Goal: Check status: Check status

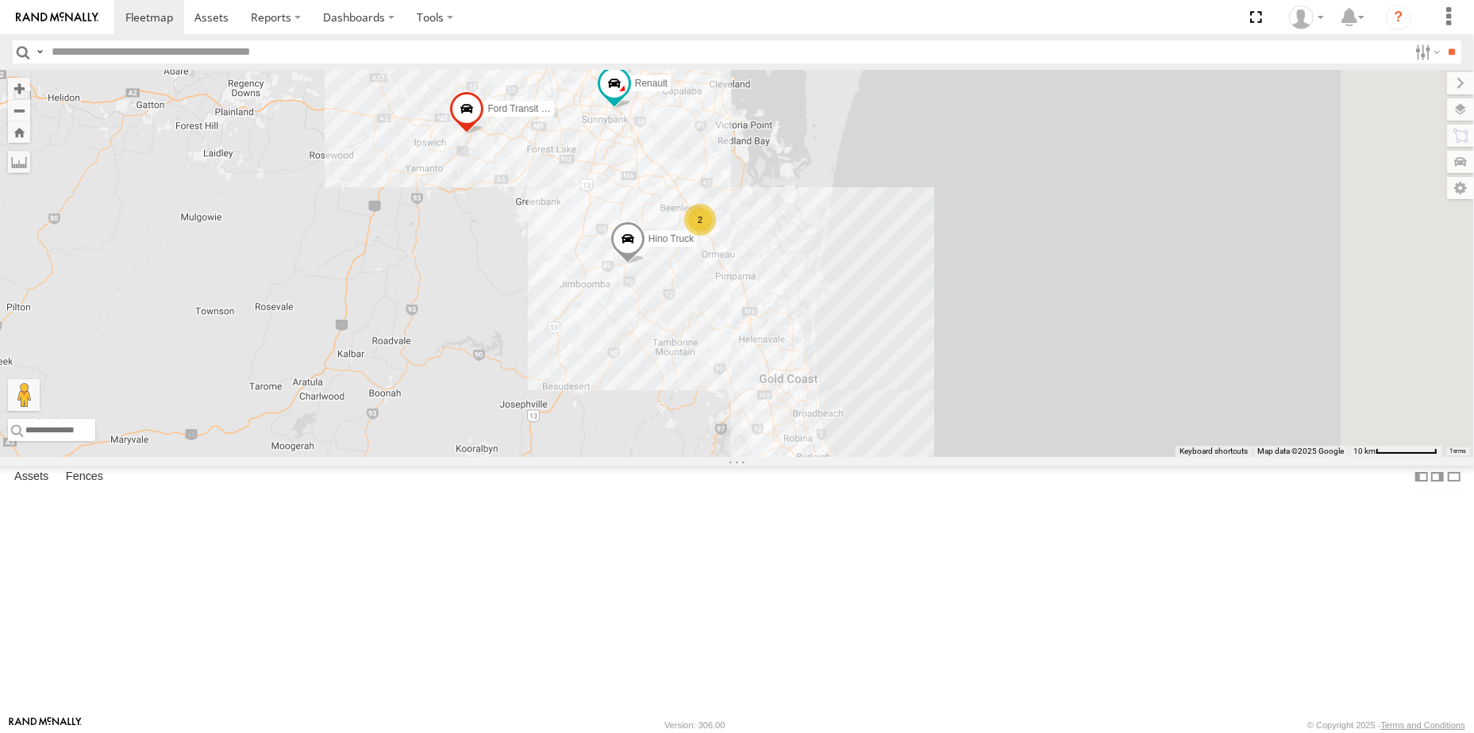
drag, startPoint x: 1114, startPoint y: 408, endPoint x: 1066, endPoint y: 407, distance: 47.6
click at [1067, 409] on div "Hino Truck 2 Ford Transit (New) Renault Old Ford Van 5- Renault Master - 052•LI8" at bounding box center [737, 263] width 1474 height 387
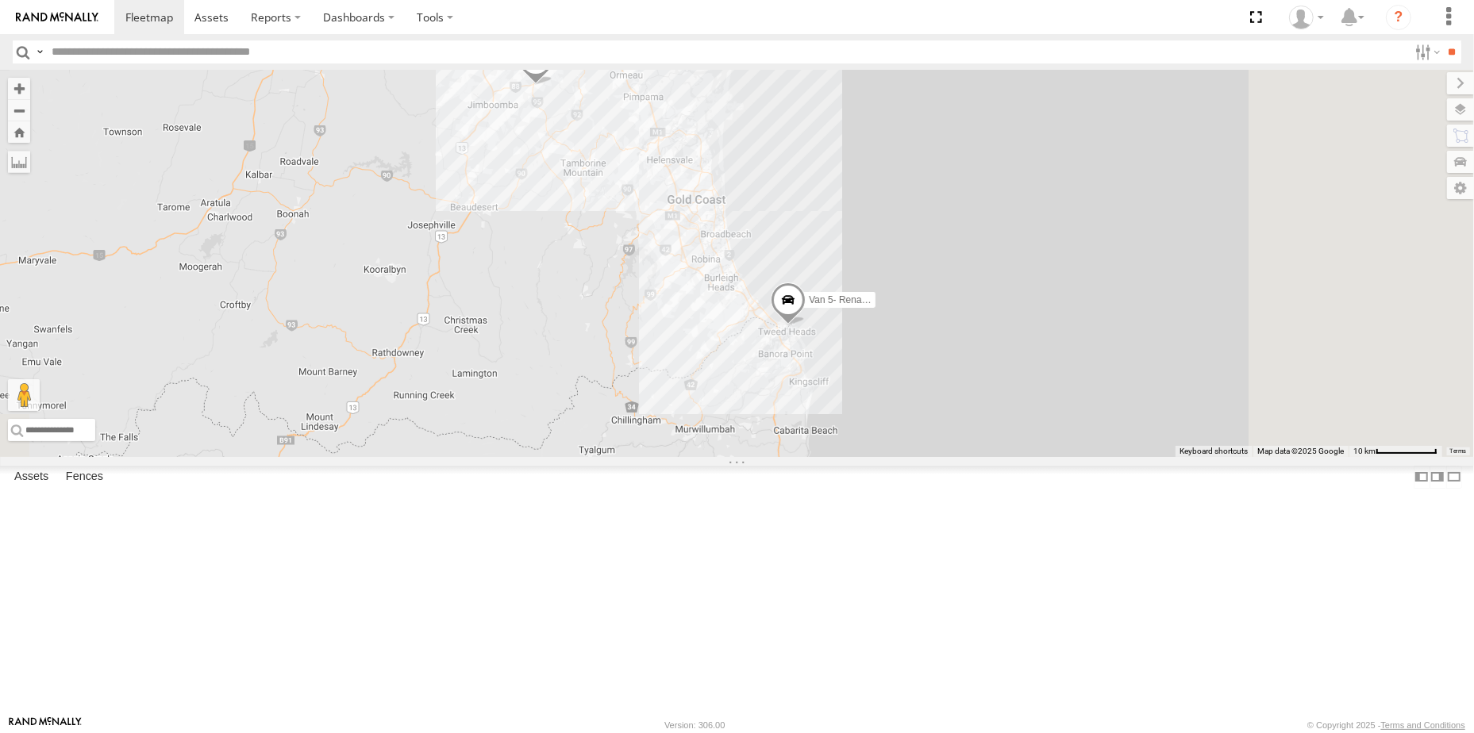
drag, startPoint x: 1106, startPoint y: 502, endPoint x: 999, endPoint y: 259, distance: 265.5
click at [999, 259] on div "Hino Truck Ford Transit (New) Renault Old Ford Van 5- Renault Master - 052•LI8 2" at bounding box center [737, 263] width 1474 height 387
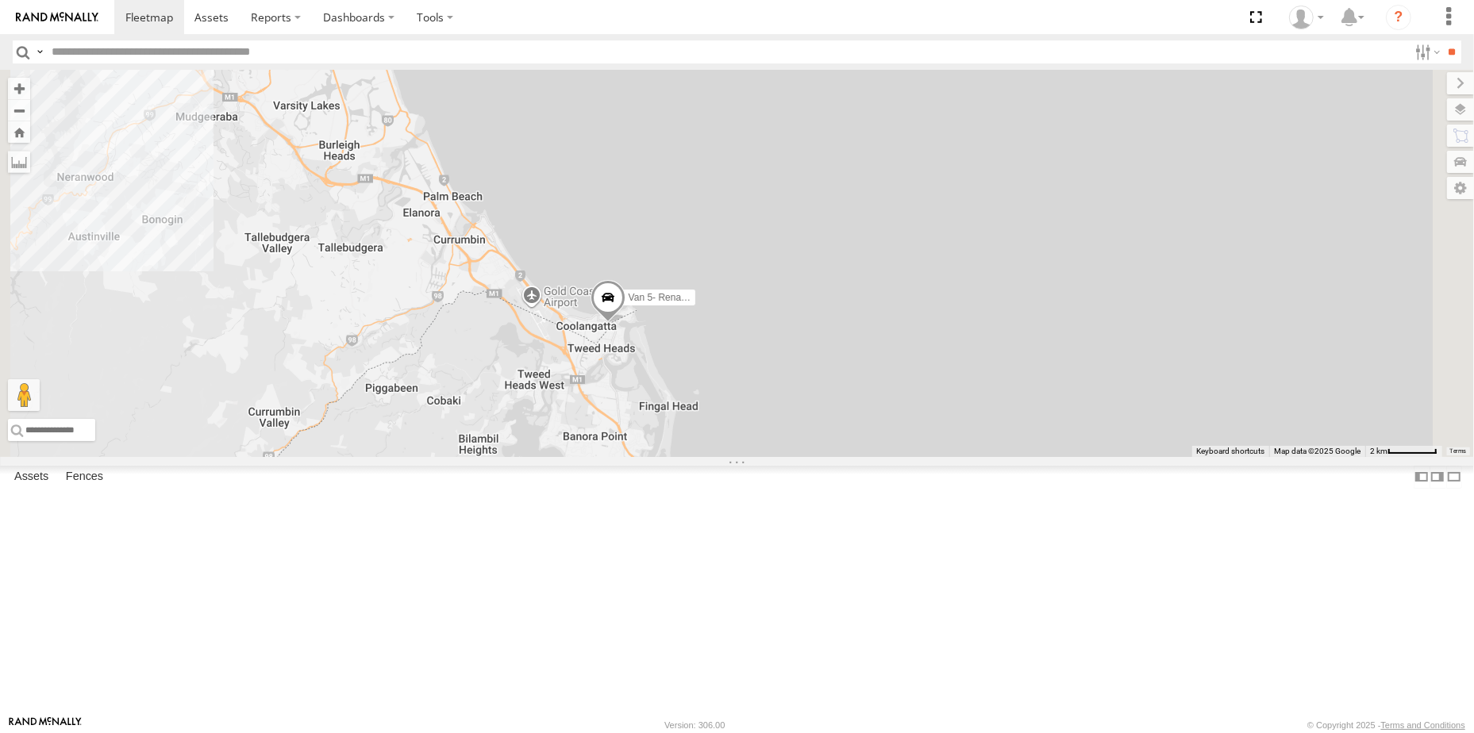
click at [843, 395] on div "Hino Truck Ford Transit (New) Renault Old Ford Van 5- Renault Master - 052•LI8" at bounding box center [737, 263] width 1474 height 387
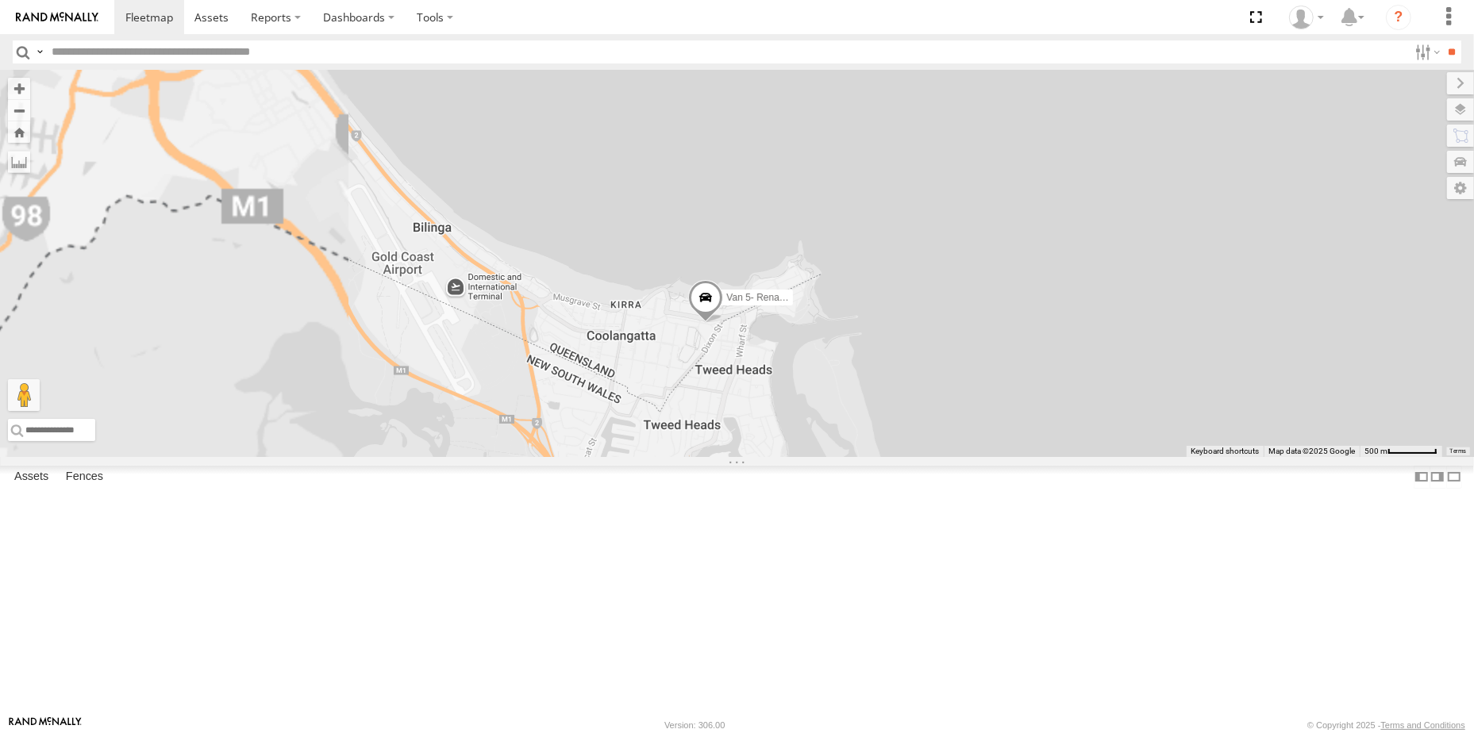
drag, startPoint x: 783, startPoint y: 443, endPoint x: 1006, endPoint y: 299, distance: 265.3
click at [1006, 299] on div "Hino Truck Ford Transit (New) Renault Old Ford Van 5- Renault Master - 052•LI8" at bounding box center [737, 263] width 1474 height 387
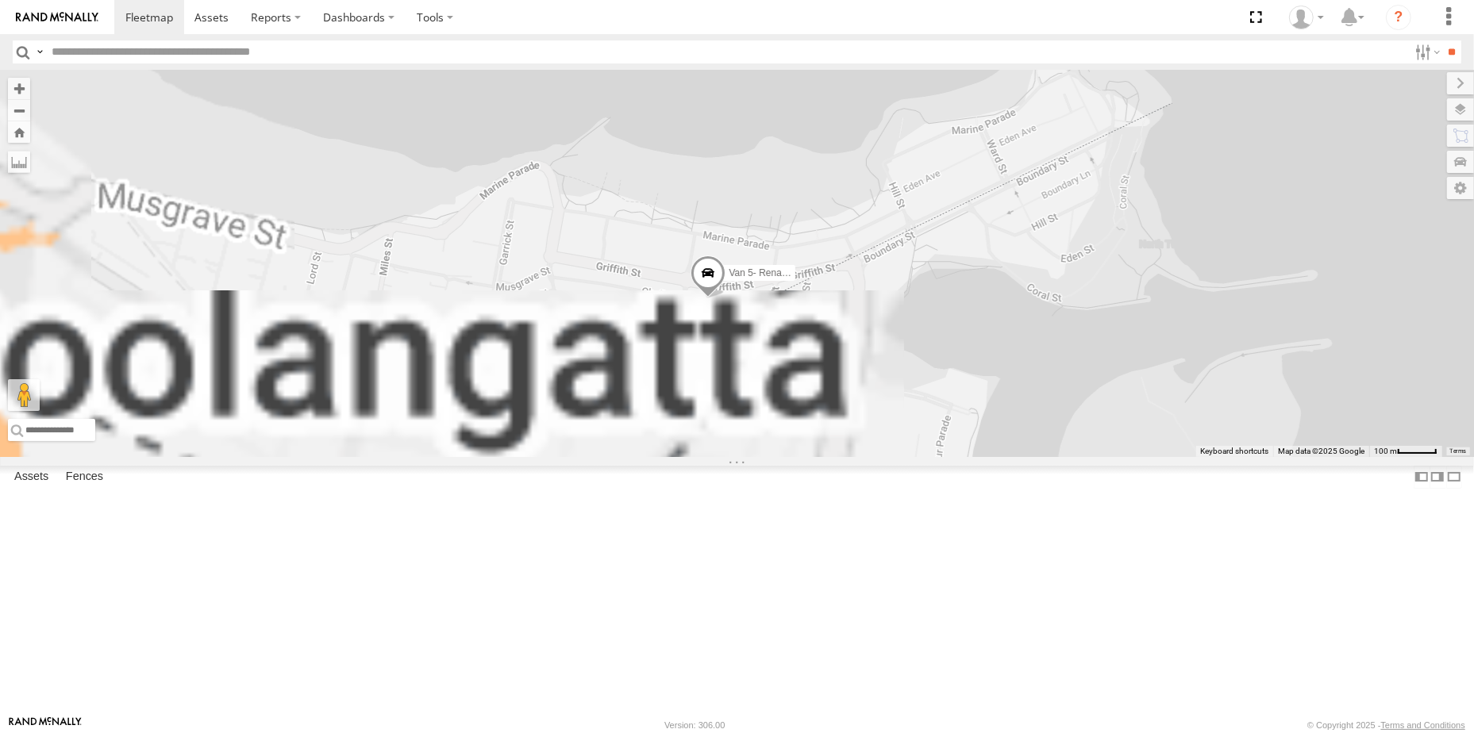
drag, startPoint x: 899, startPoint y: 425, endPoint x: 1018, endPoint y: 110, distance: 337.6
click at [1019, 110] on div "Hino Truck Ford Transit (New) Renault Old Ford Van 5- Renault Master - 052•LI8" at bounding box center [737, 263] width 1474 height 387
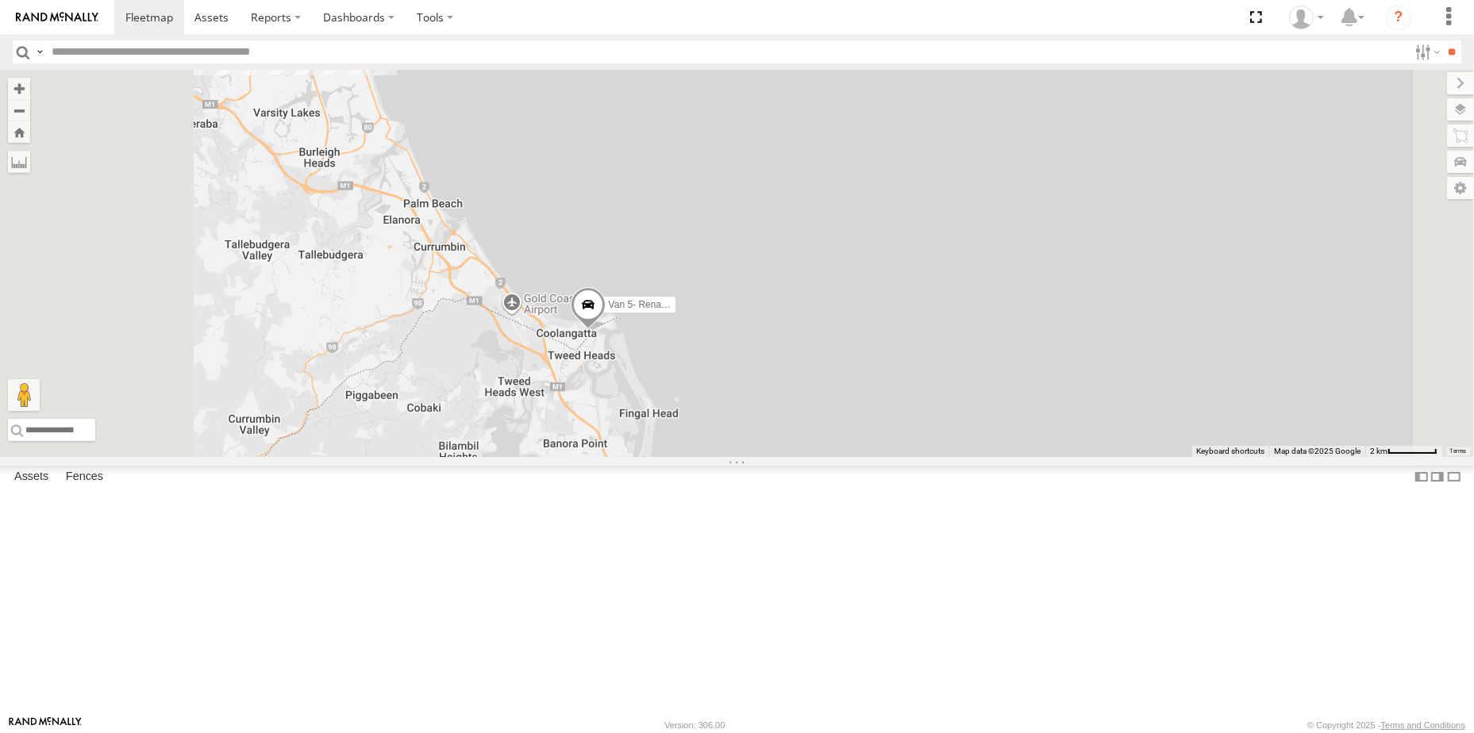
drag, startPoint x: 618, startPoint y: 406, endPoint x: 676, endPoint y: 458, distance: 77.6
click at [673, 457] on div "Hino Truck Ford Transit (New) Renault Old Ford Van 5- Renault Master - 052•LI8" at bounding box center [737, 263] width 1474 height 387
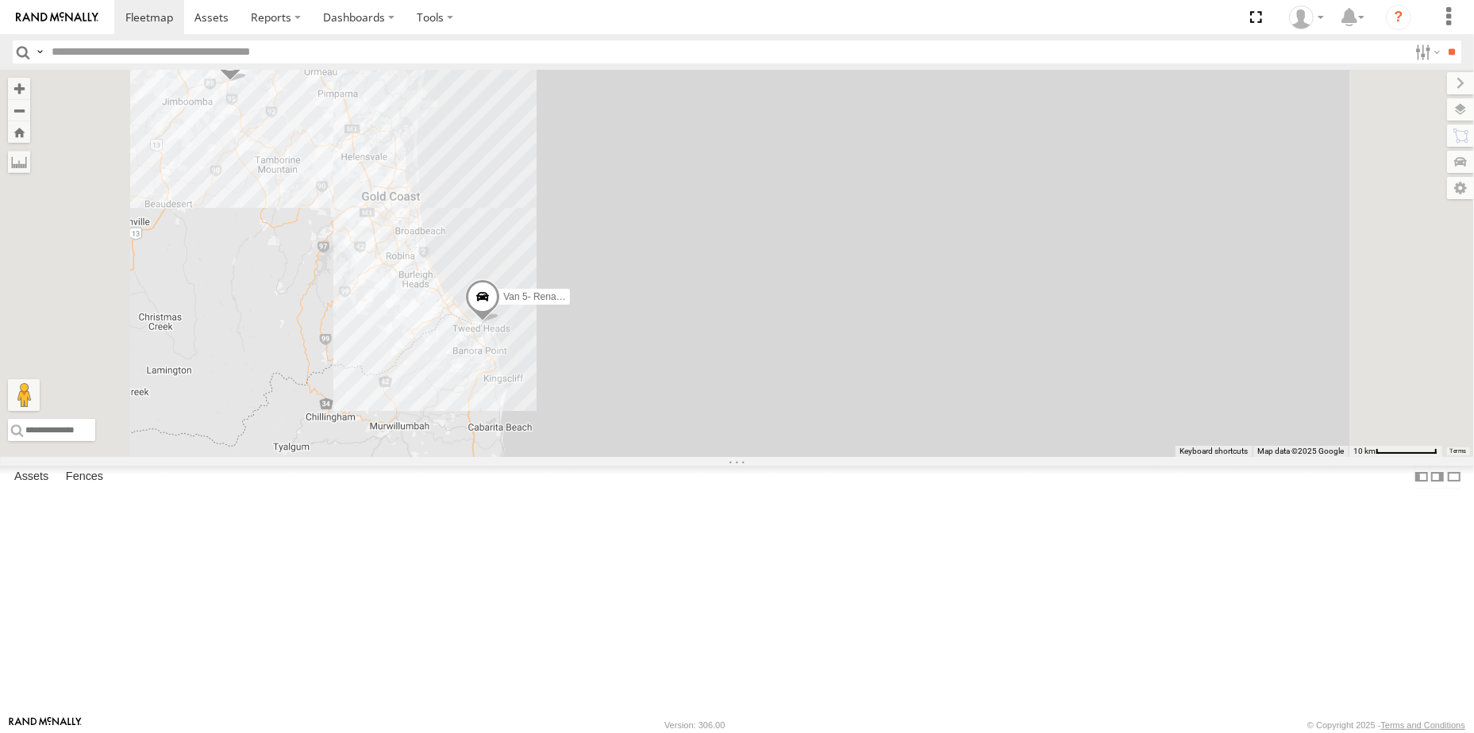
drag, startPoint x: 555, startPoint y: 421, endPoint x: 579, endPoint y: 422, distance: 24.7
click at [580, 423] on div "Hino Truck Ford Transit (New) Renault Old Ford Van 5- Renault Master - 052•LI8 2" at bounding box center [737, 263] width 1474 height 387
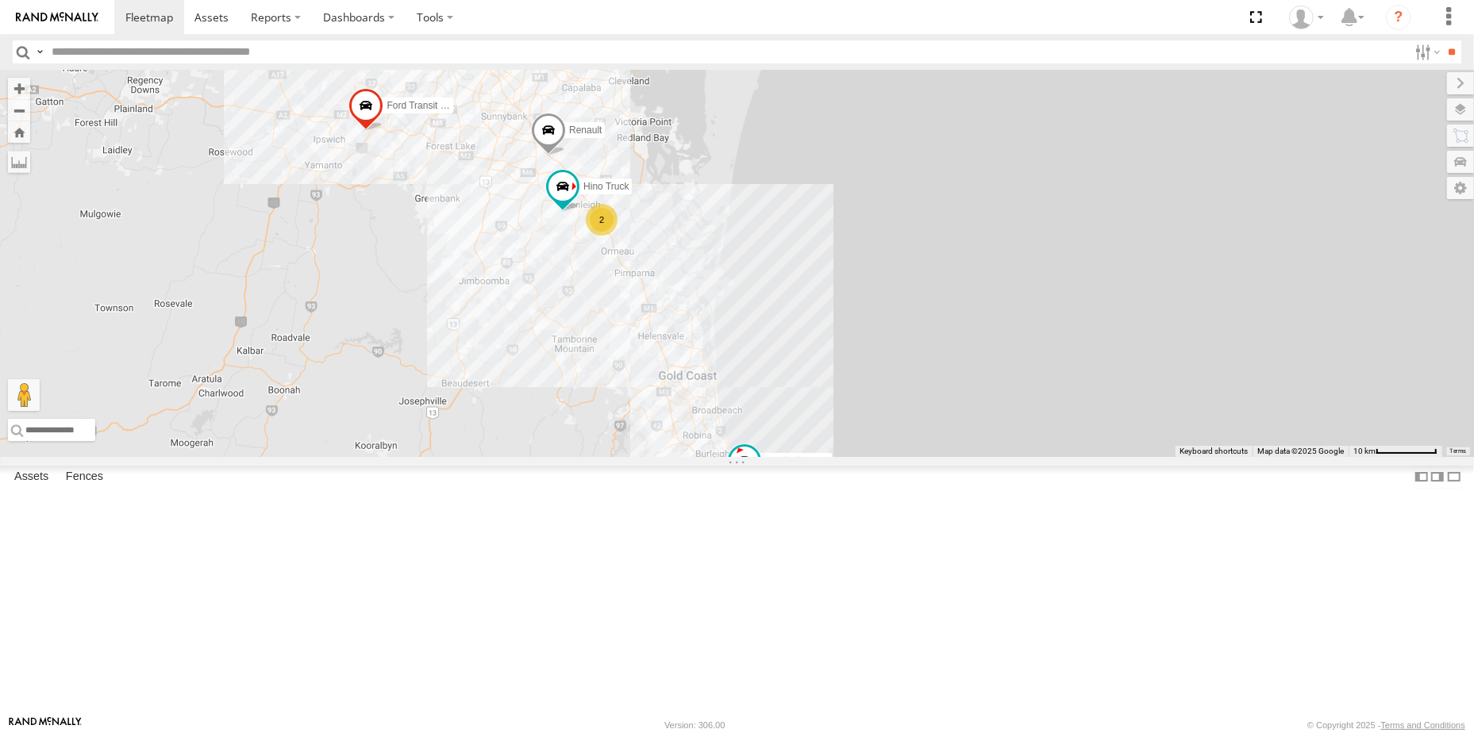
drag, startPoint x: 1187, startPoint y: 450, endPoint x: 995, endPoint y: 452, distance: 191.3
click at [995, 452] on div "Hino Truck 2 Ford Transit (New) Renault Old Ford Van 5- Renault Master - 052•LI8" at bounding box center [737, 263] width 1474 height 387
click at [527, 36] on span at bounding box center [509, 14] width 35 height 43
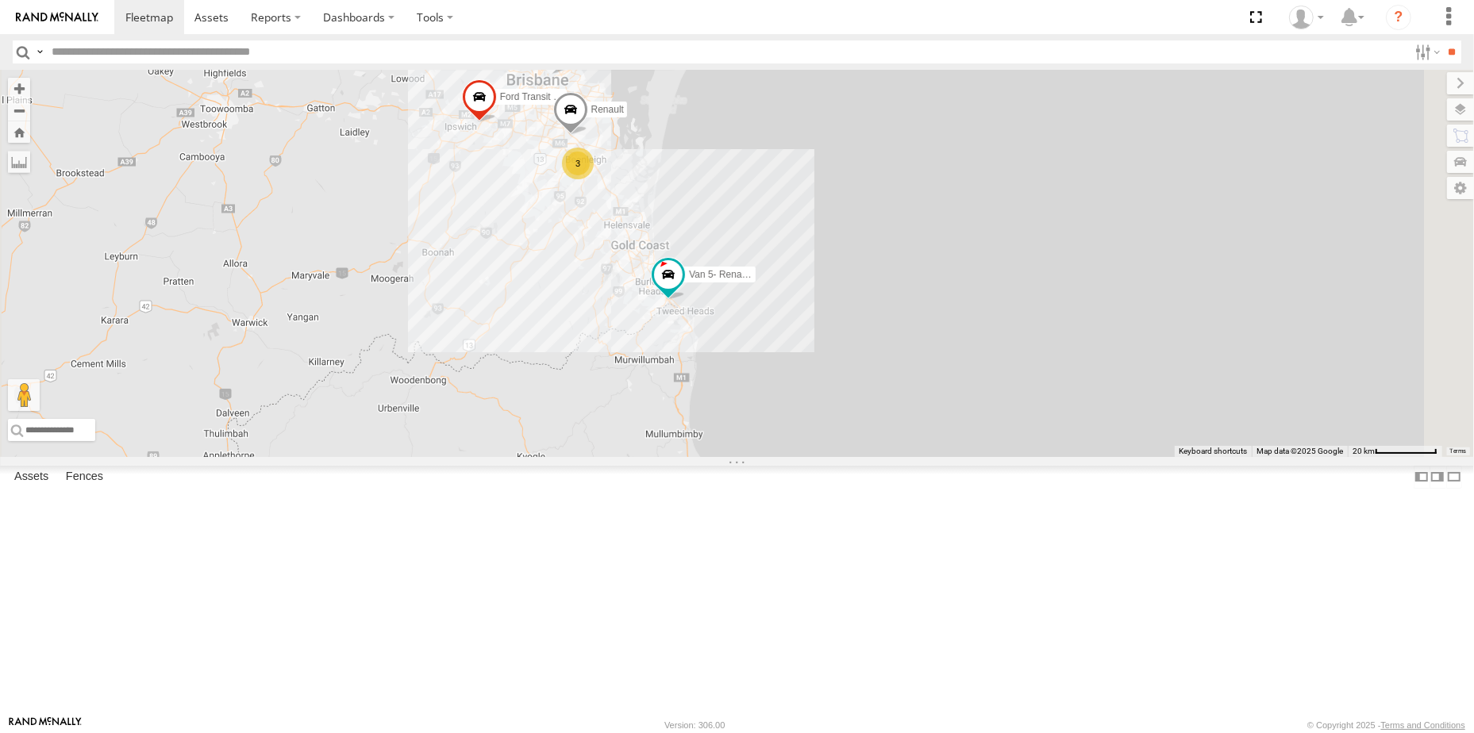
click at [587, 135] on span at bounding box center [569, 113] width 35 height 43
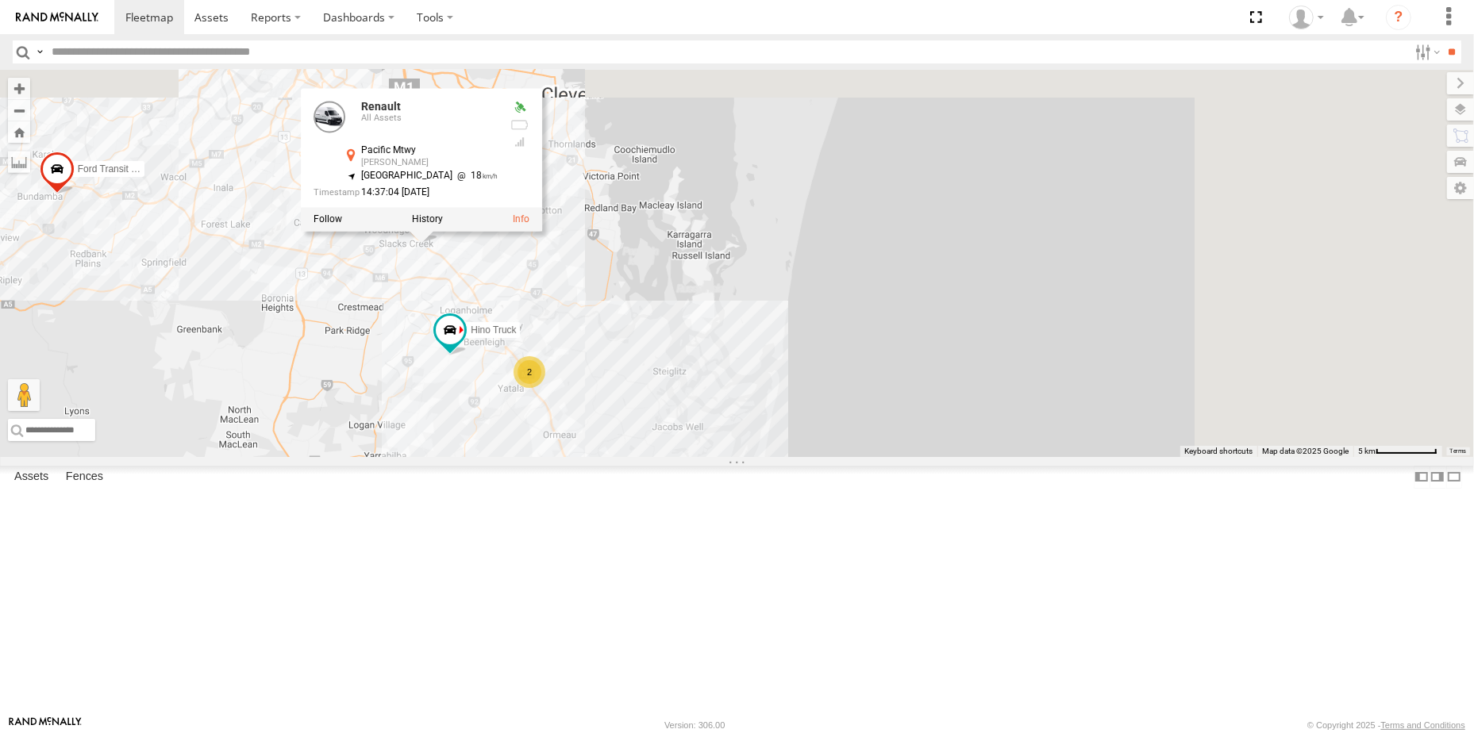
drag, startPoint x: 703, startPoint y: 293, endPoint x: 493, endPoint y: 618, distance: 387.5
click at [493, 457] on div "Ford Transit (New) Renault Old Ford Van 5- Renault Master - 052•LI8 Renault All…" at bounding box center [737, 263] width 1474 height 387
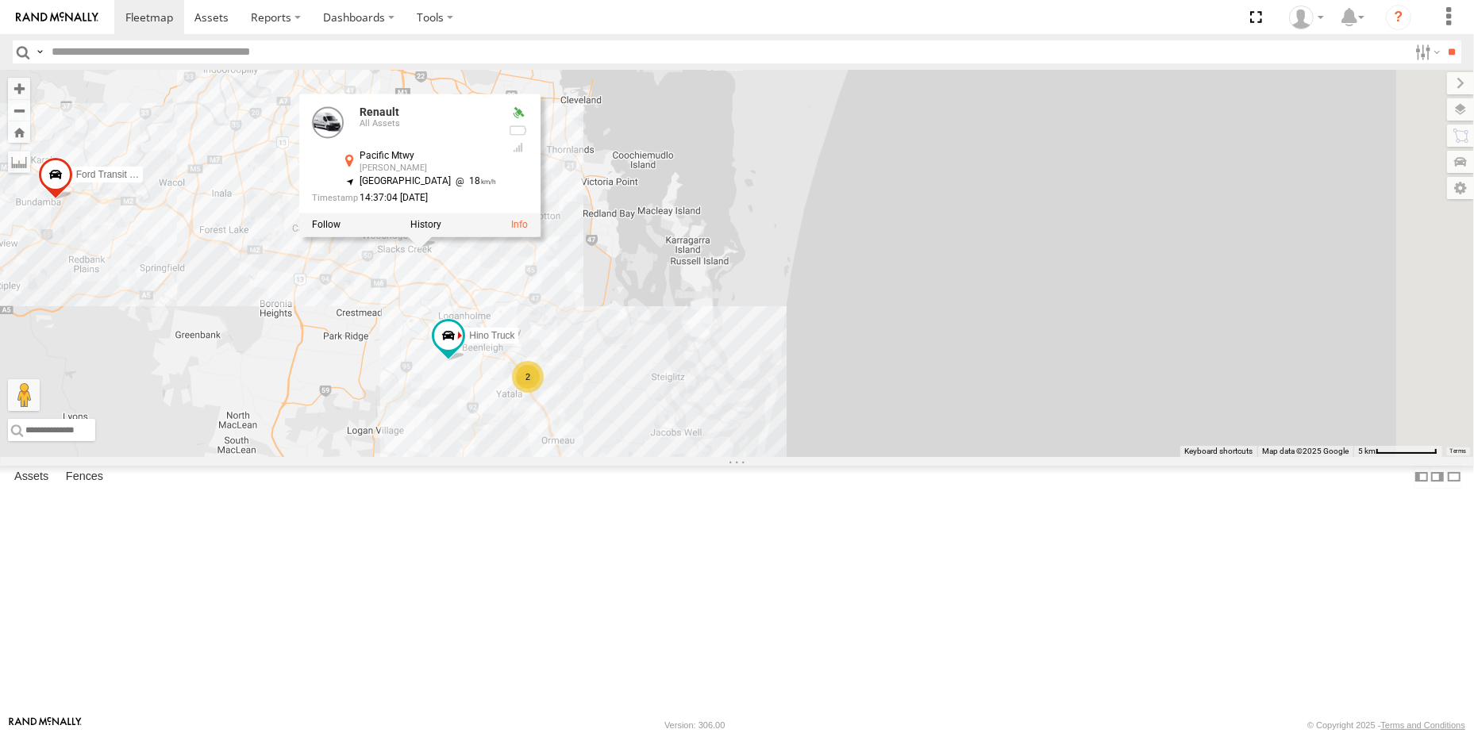
drag, startPoint x: 556, startPoint y: 421, endPoint x: 585, endPoint y: 460, distance: 48.3
click at [588, 457] on div "Ford Transit (New) Renault Old Ford Van 5- Renault Master - 052•LI8 Renault All…" at bounding box center [737, 263] width 1474 height 387
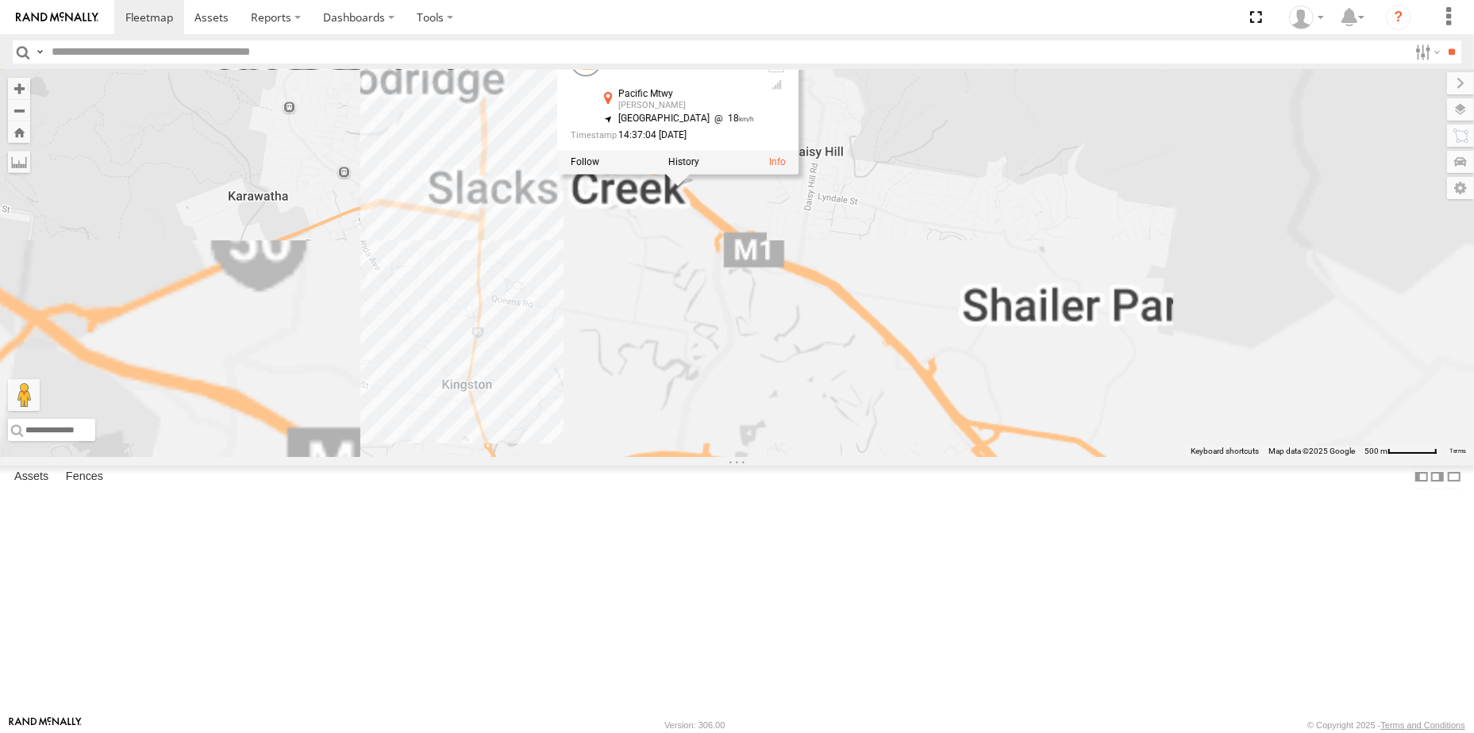
drag, startPoint x: 866, startPoint y: 387, endPoint x: 695, endPoint y: 451, distance: 182.8
click at [695, 451] on div "Ford Transit (New) Renault Old Ford Van 5- Renault Master - 052•LI8 Renault All…" at bounding box center [737, 263] width 1474 height 387
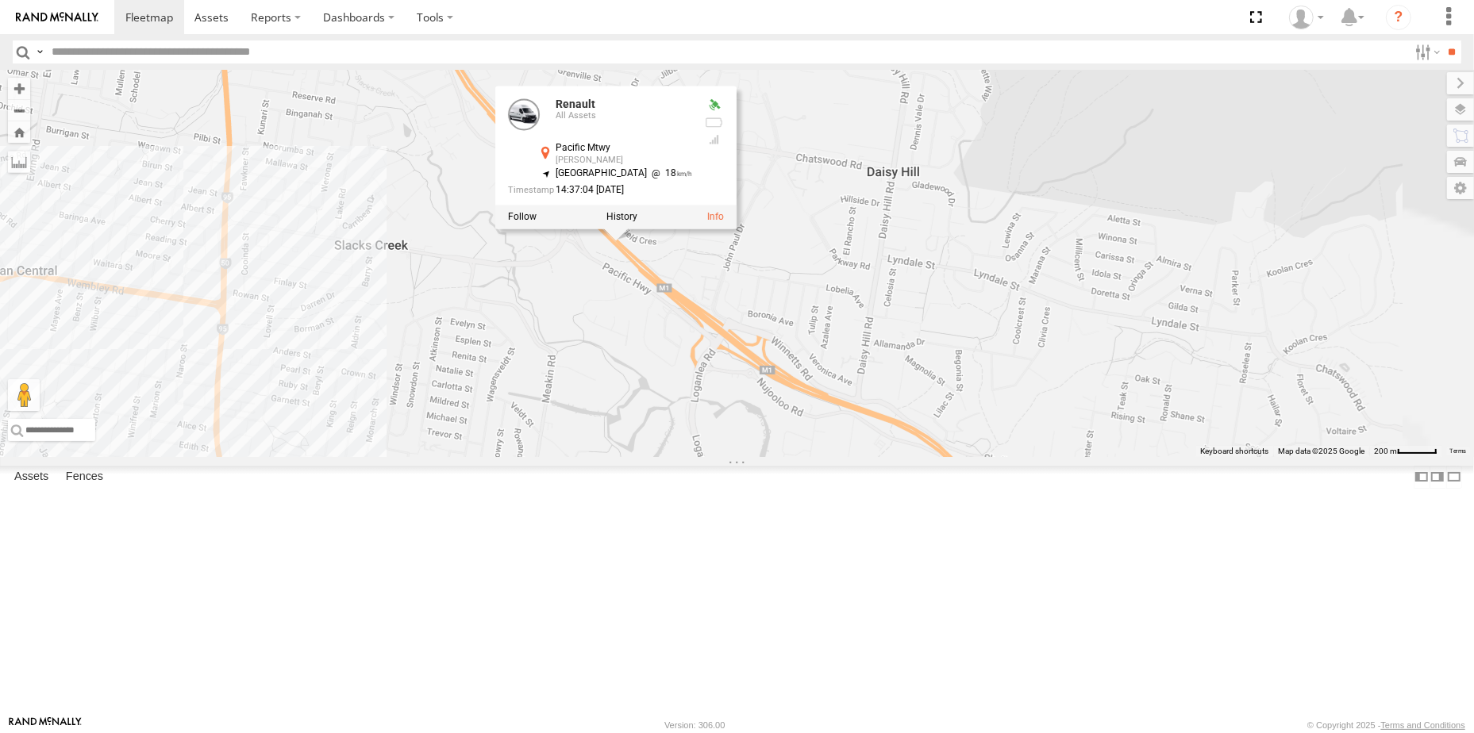
drag, startPoint x: 914, startPoint y: 360, endPoint x: 768, endPoint y: 498, distance: 200.5
click at [768, 457] on div "Ford Transit (New) Renault Old Ford Van 5- Renault Master - 052•LI8 Renault All…" at bounding box center [737, 263] width 1474 height 387
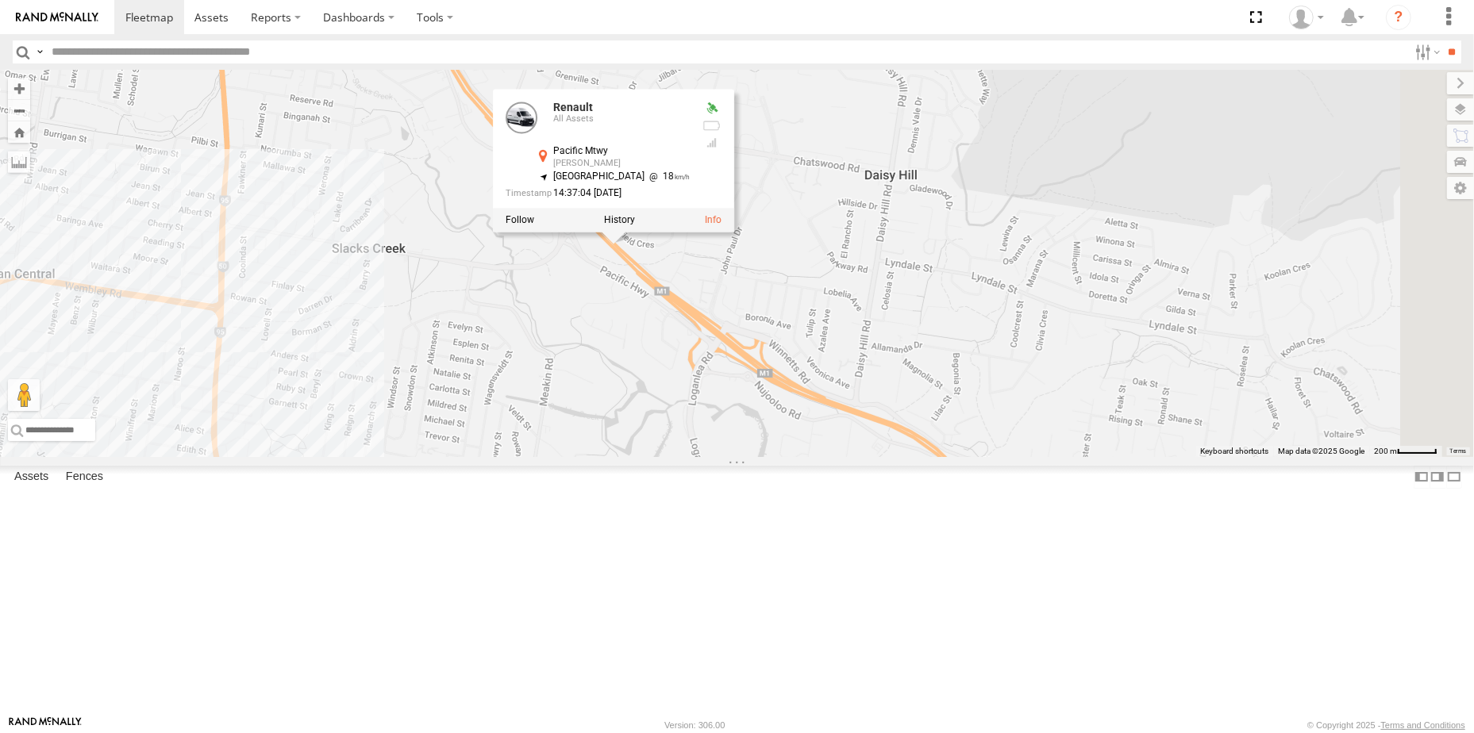
click at [826, 391] on div "Ford Transit (New) Renault Old Ford Van 5- Renault Master - 052•LI8 Renault All…" at bounding box center [737, 263] width 1474 height 387
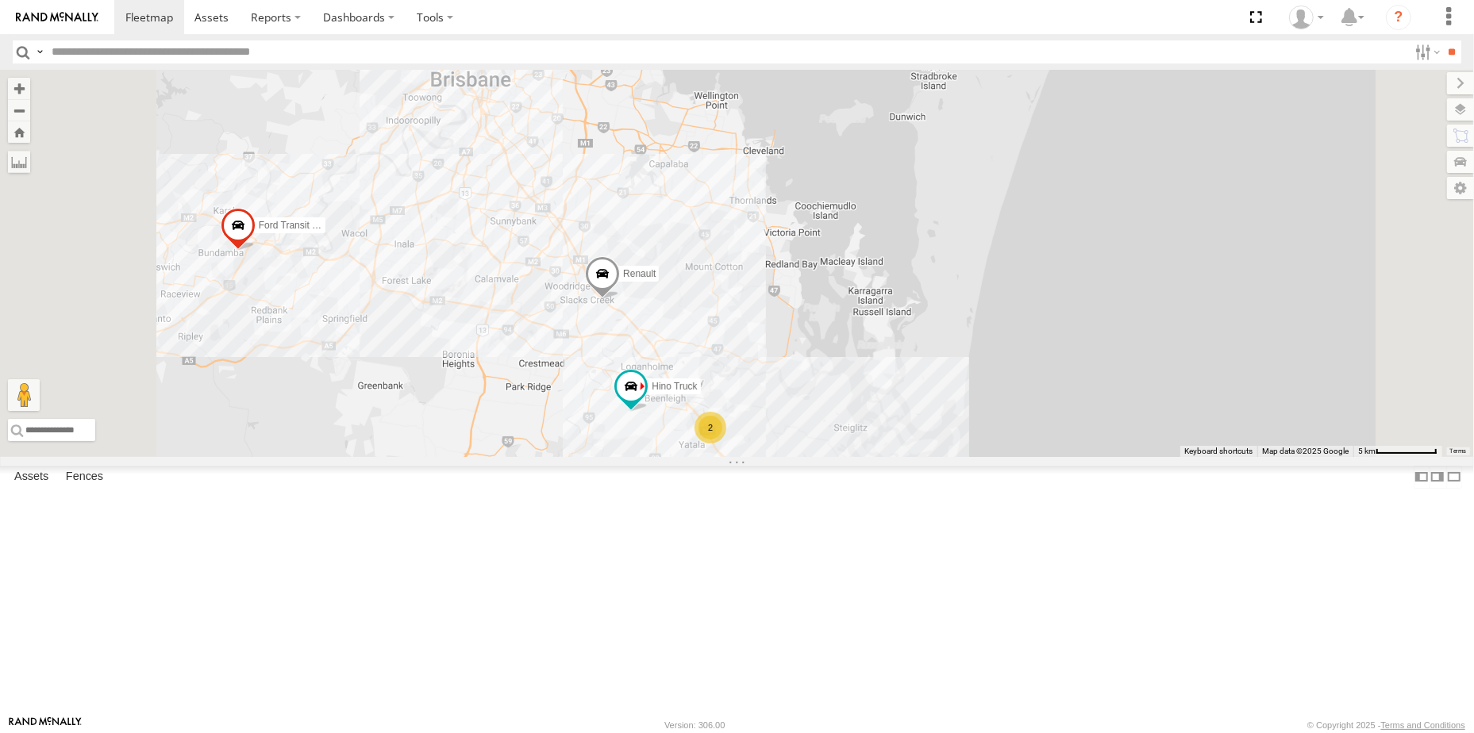
click at [543, 60] on span at bounding box center [525, 38] width 35 height 43
click at [735, 264] on div "Ford Transit (New) Renault Old Ford Van 5- Renault Master - 052•LI8 Hino Truck …" at bounding box center [737, 263] width 1474 height 387
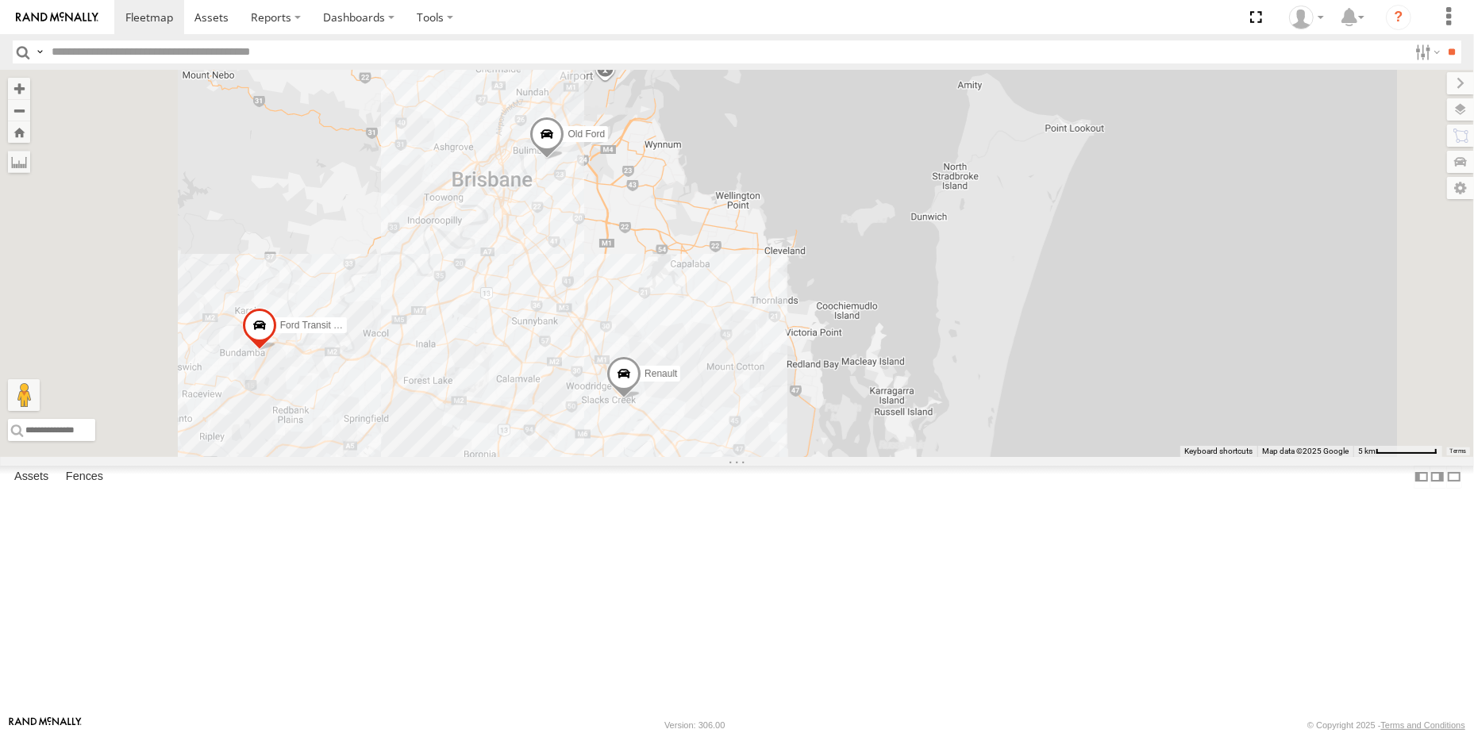
drag, startPoint x: 738, startPoint y: 247, endPoint x: 745, endPoint y: 284, distance: 38.0
click at [564, 160] on span at bounding box center [546, 138] width 35 height 43
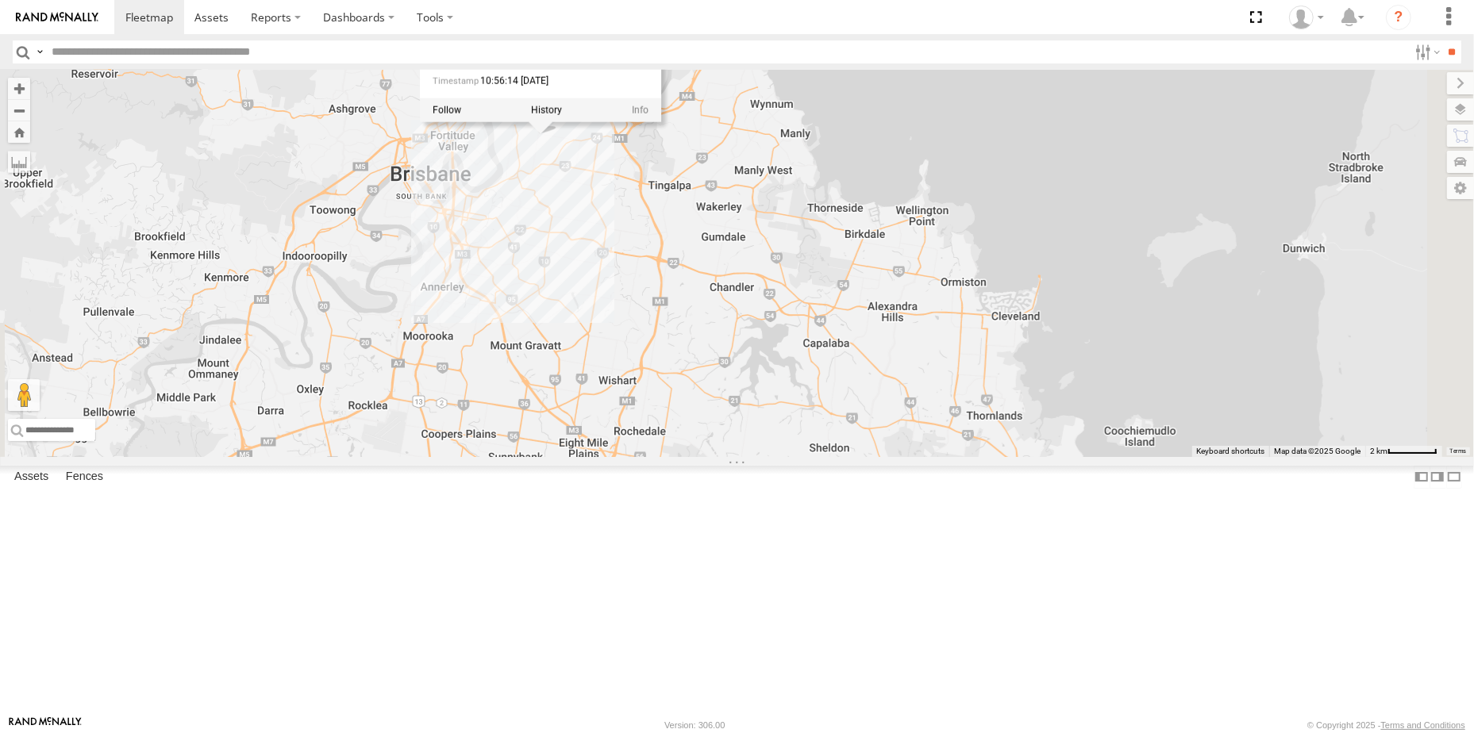
click at [752, 308] on div "Ford Transit (New) Renault Old Ford Van 5- Renault Master - 052•LI8 Hino Truck …" at bounding box center [737, 263] width 1474 height 387
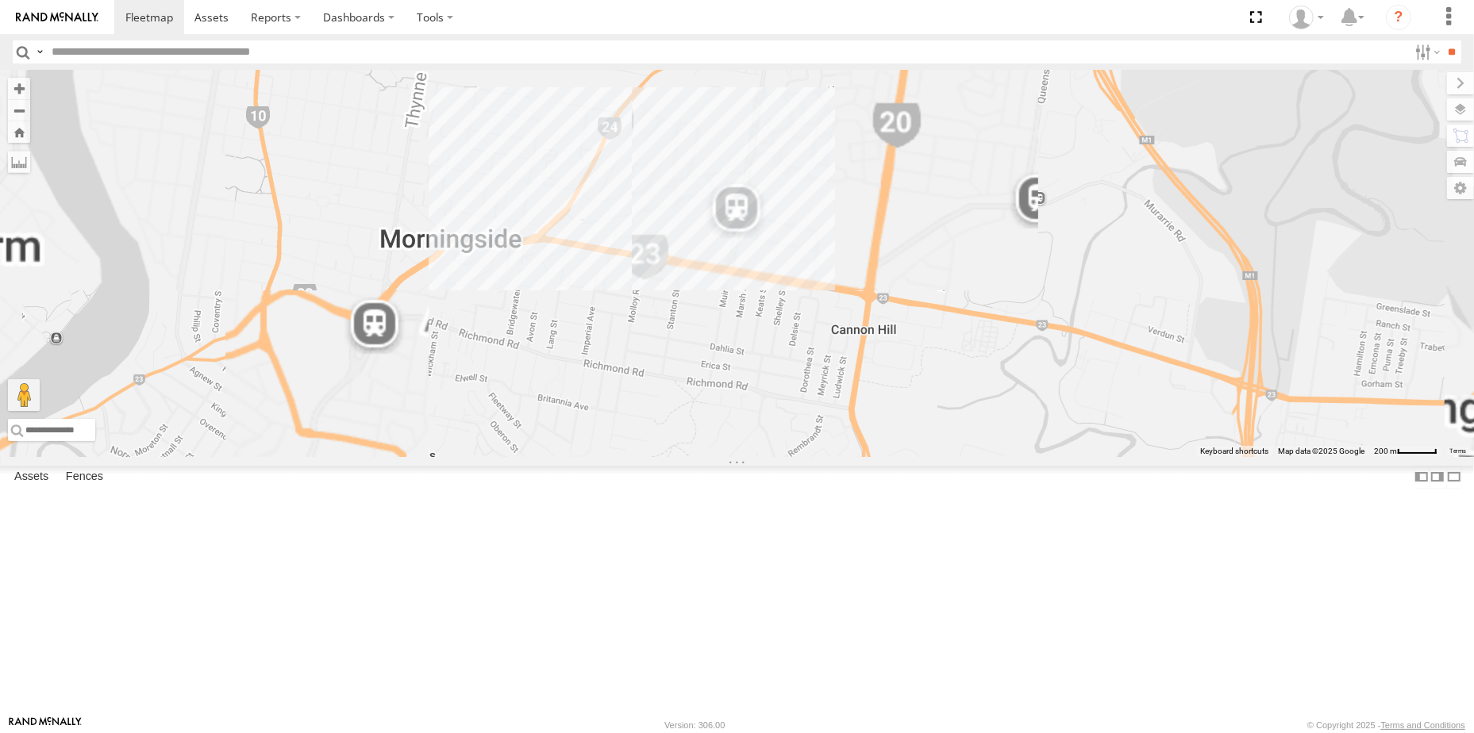
drag, startPoint x: 711, startPoint y: 206, endPoint x: 786, endPoint y: 350, distance: 162.6
click at [783, 347] on div "Ford Transit (New) Renault Old Ford Van 5- Renault Master - 052•LI8 Hino Truck" at bounding box center [737, 263] width 1474 height 387
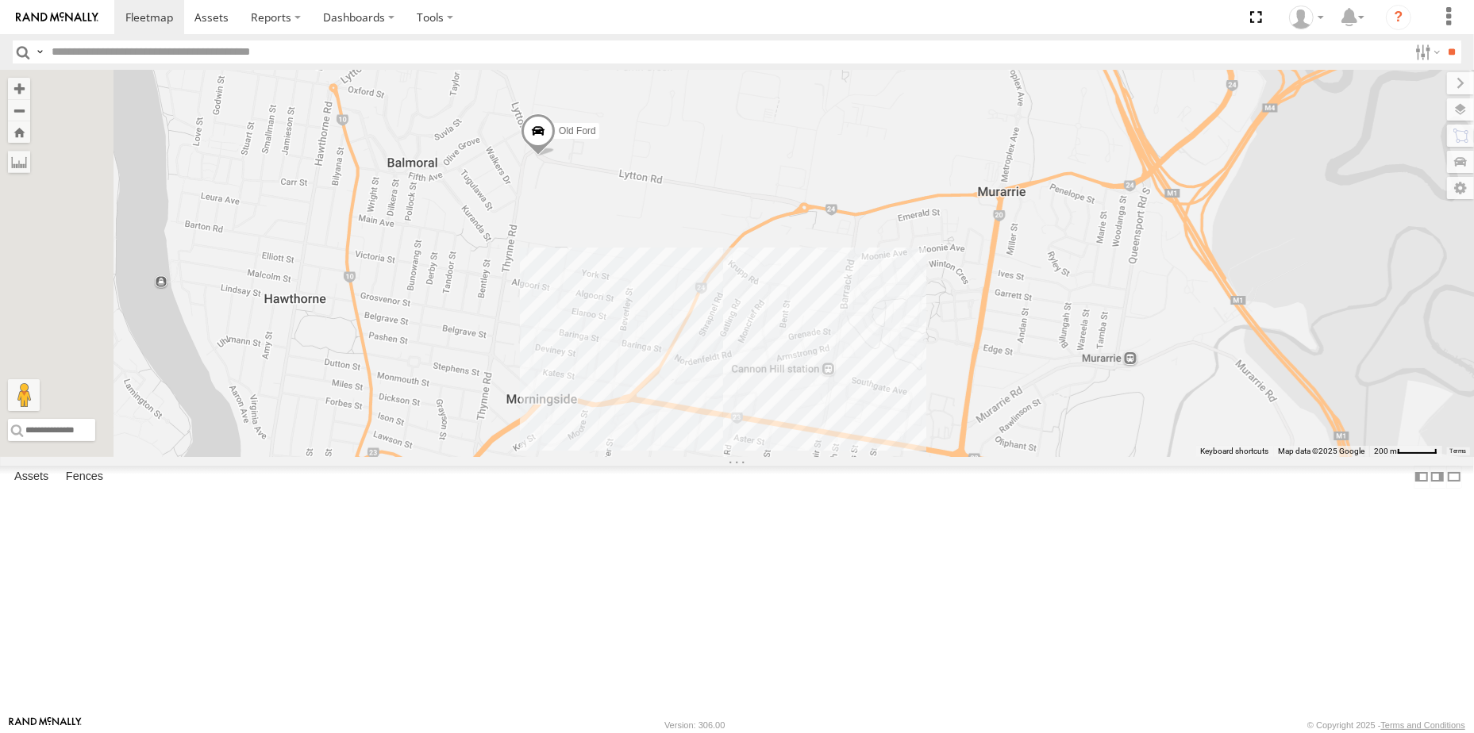
click at [556, 156] on span at bounding box center [538, 135] width 35 height 43
click at [560, 138] on label at bounding box center [544, 132] width 31 height 11
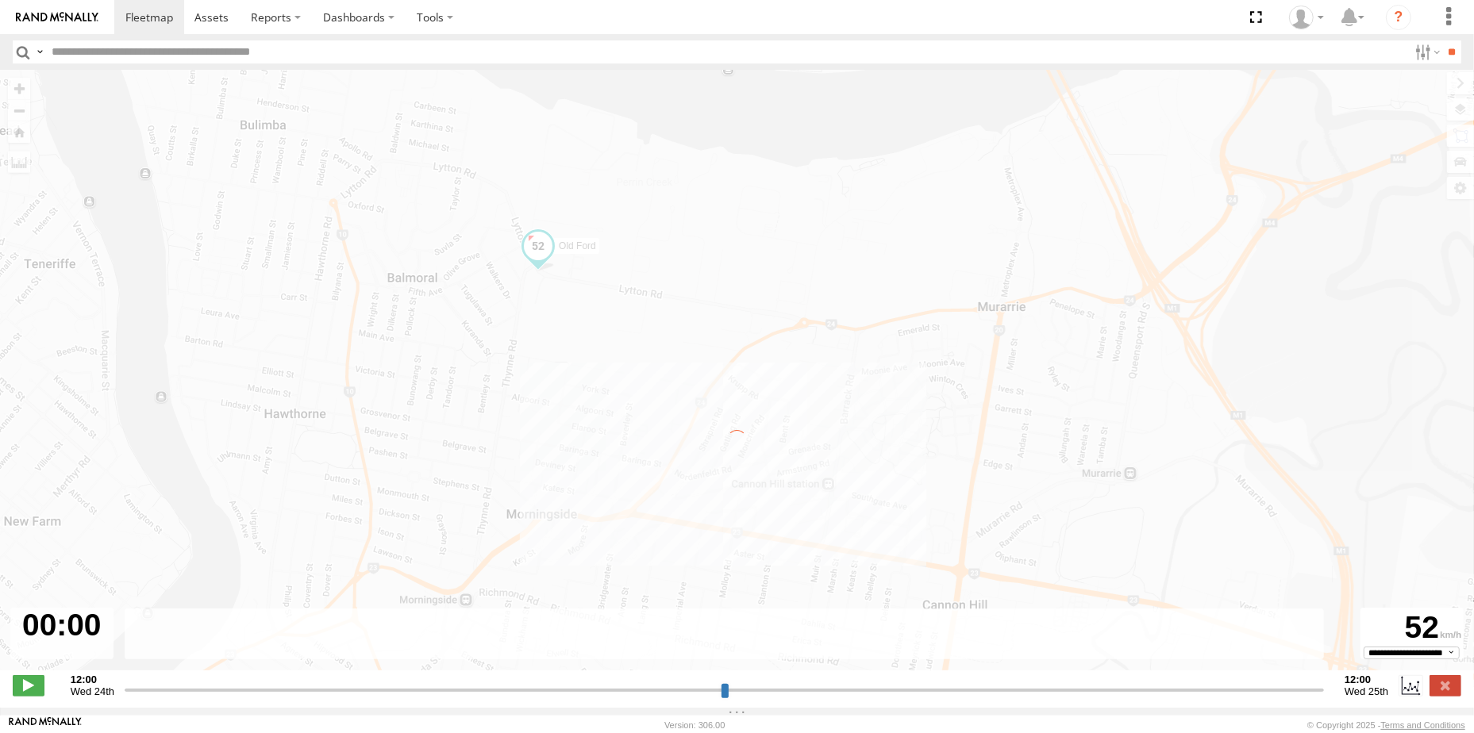
type input "**********"
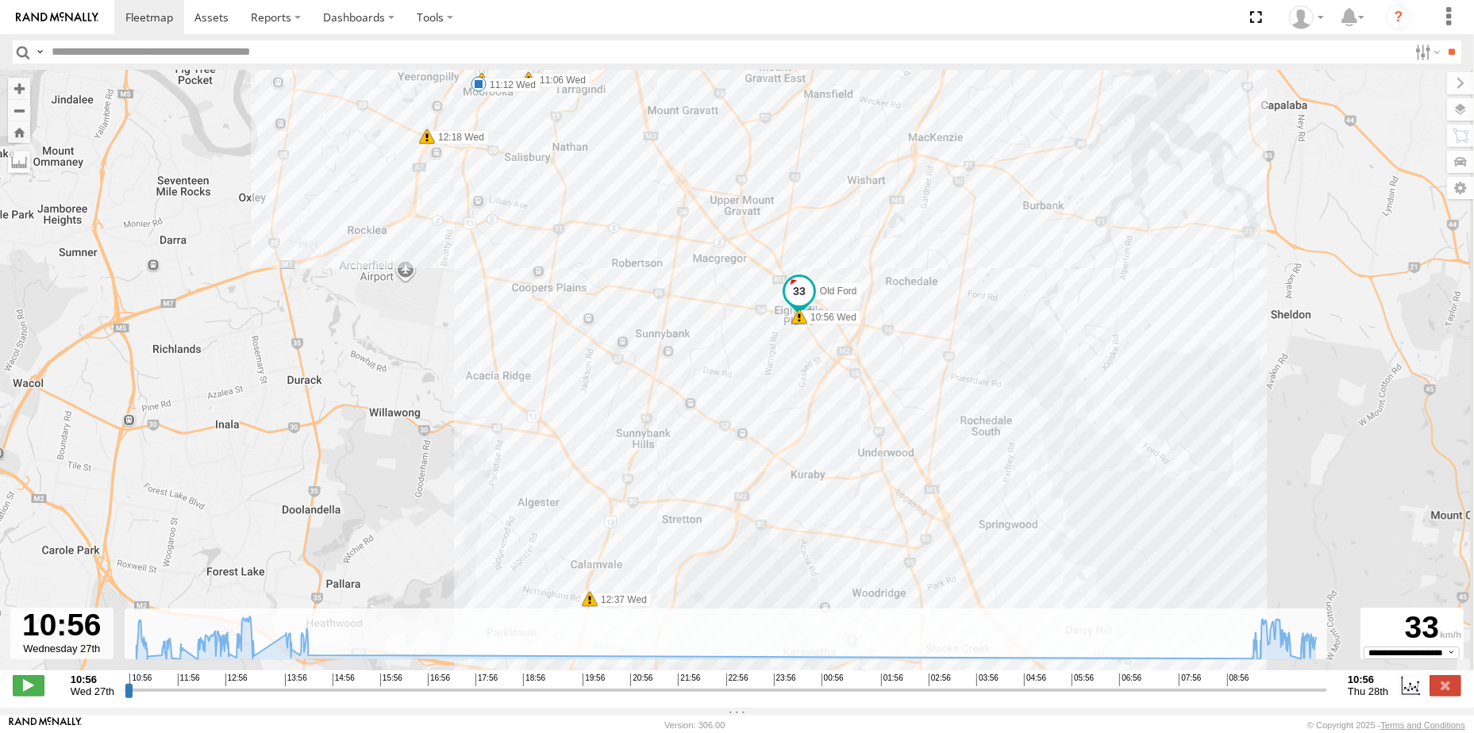
drag, startPoint x: 714, startPoint y: 291, endPoint x: 525, endPoint y: 261, distance: 191.3
click at [527, 259] on div "Old Ford 10:56 Wed 11:12 Wed 11:42 Wed 11:58 Wed 12:37 Wed 12:42 Wed 12:46 Wed …" at bounding box center [737, 379] width 1474 height 618
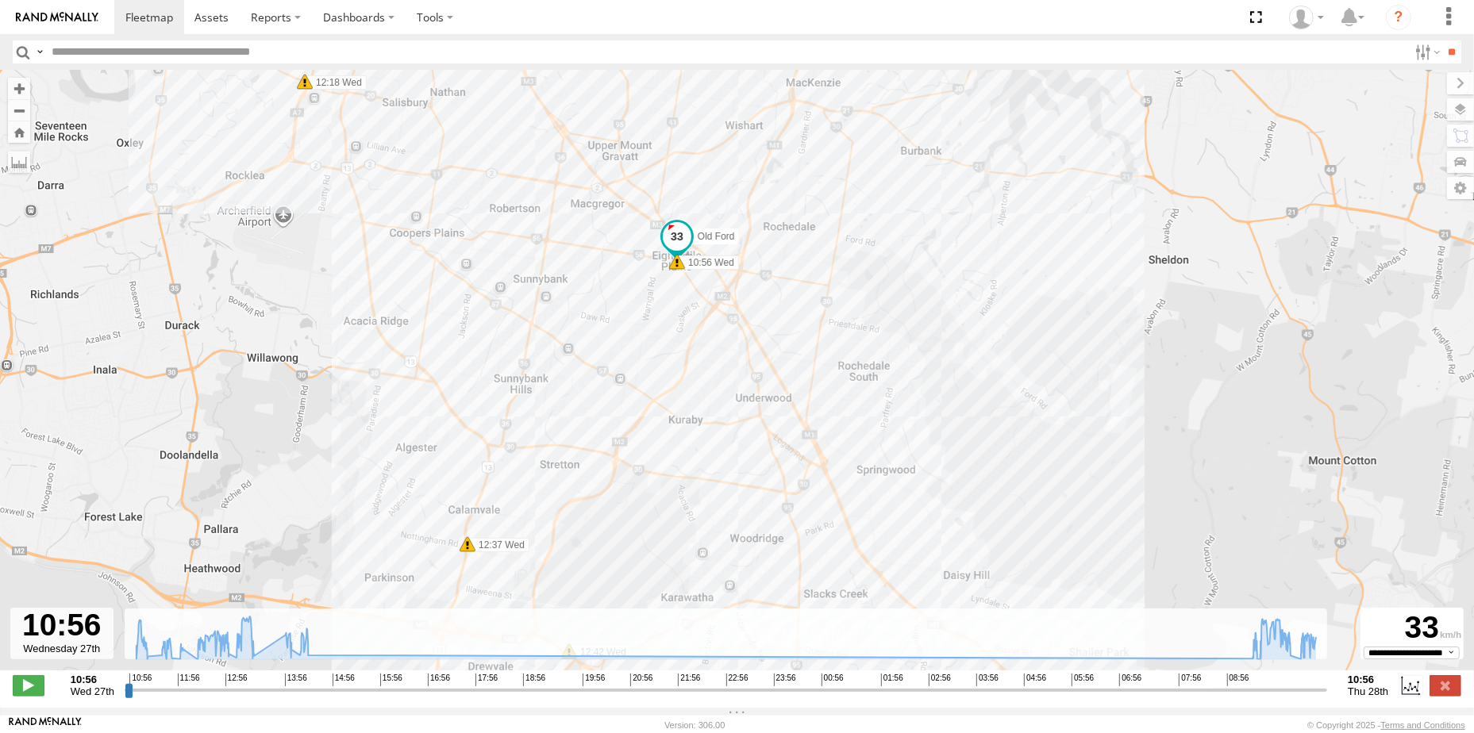
drag, startPoint x: 653, startPoint y: 364, endPoint x: 598, endPoint y: 350, distance: 57.2
click at [601, 352] on div "Old Ford 10:56 Wed 11:12 Wed 11:42 Wed 11:58 Wed 12:37 Wed 12:42 Wed 12:46 Wed …" at bounding box center [737, 379] width 1474 height 618
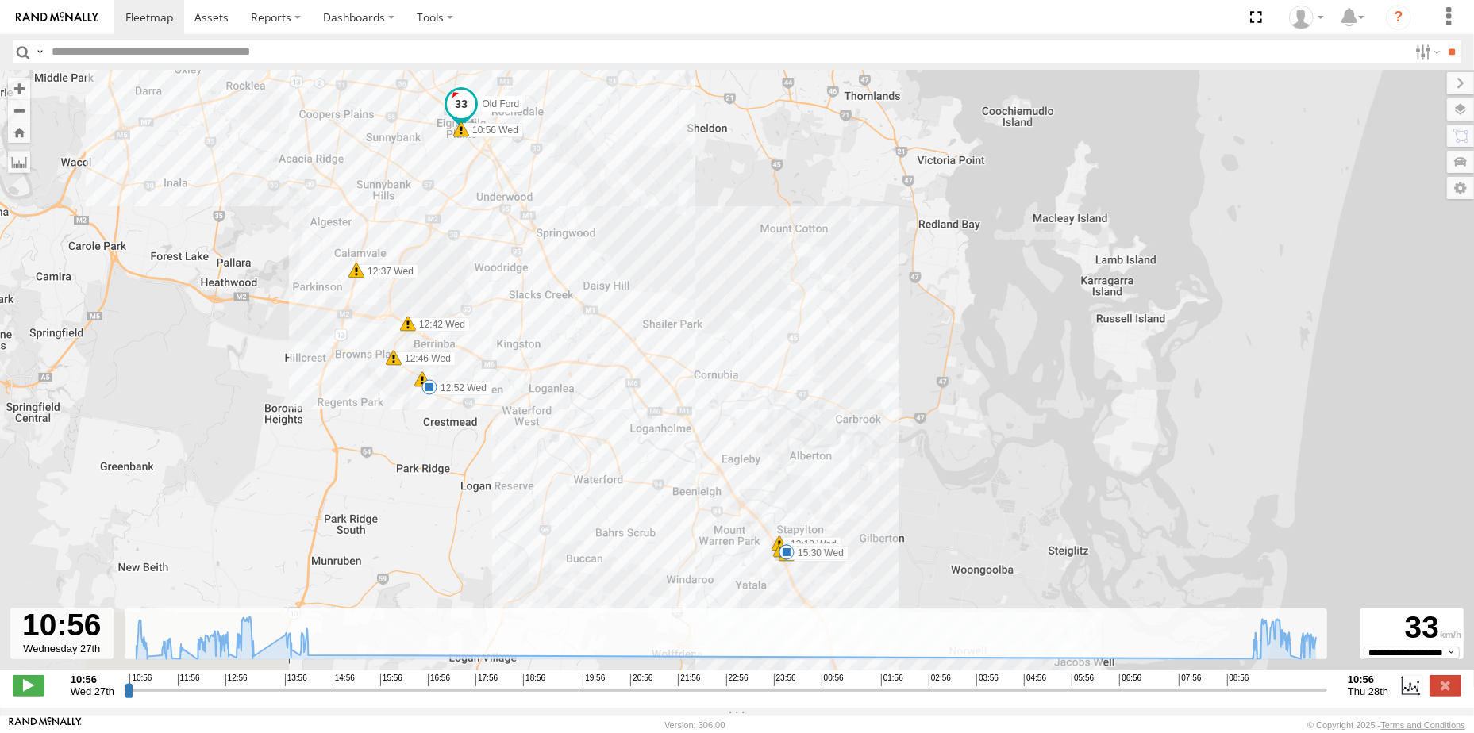
drag, startPoint x: 657, startPoint y: 382, endPoint x: 447, endPoint y: 175, distance: 295.2
click at [446, 175] on div "Old Ford 10:56 Wed 11:12 Wed 11:42 Wed 11:58 Wed 12:37 Wed 12:42 Wed 12:46 Wed …" at bounding box center [737, 379] width 1474 height 618
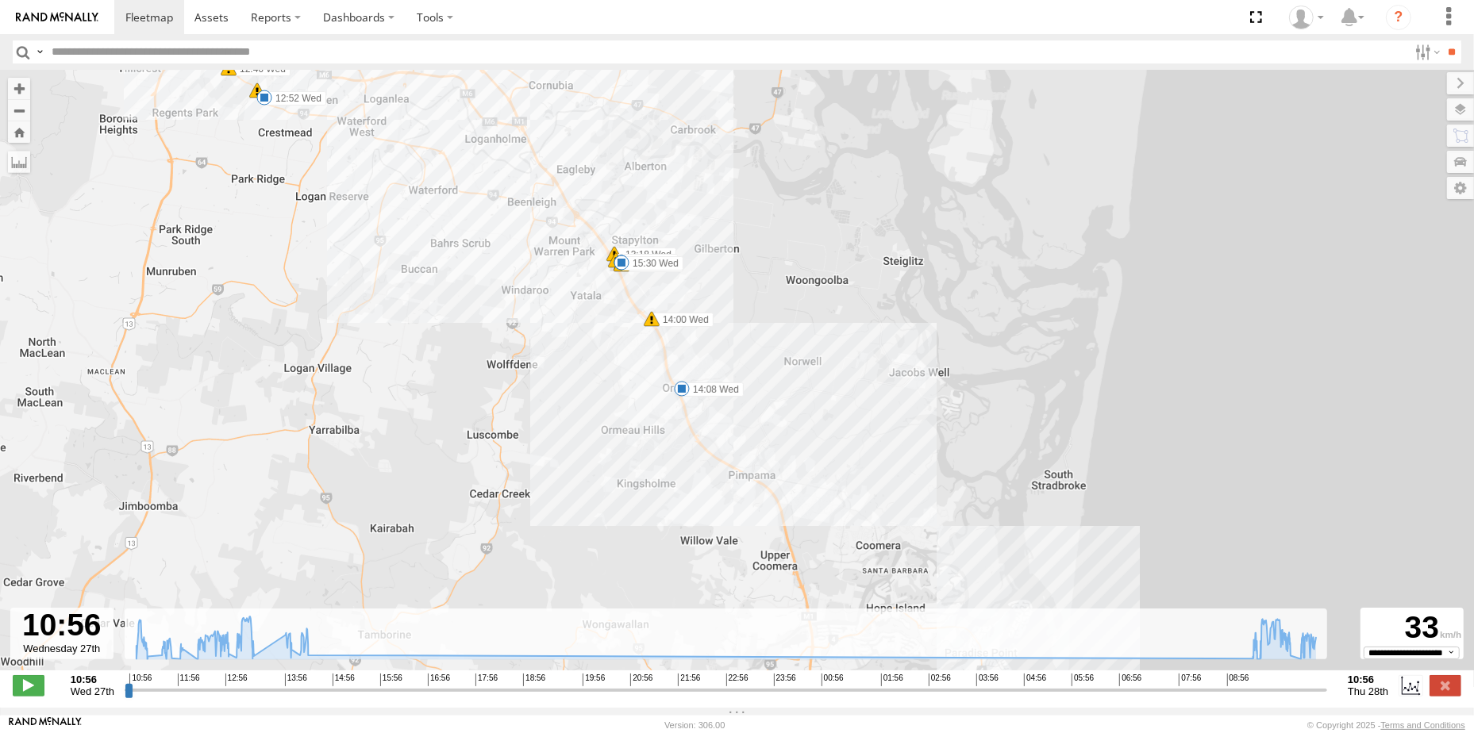
drag, startPoint x: 760, startPoint y: 328, endPoint x: 698, endPoint y: 191, distance: 149.6
click at [698, 191] on div "Old Ford 10:56 Wed 11:12 Wed 11:42 Wed 11:58 Wed 12:37 Wed 12:42 Wed 12:46 Wed …" at bounding box center [737, 379] width 1474 height 618
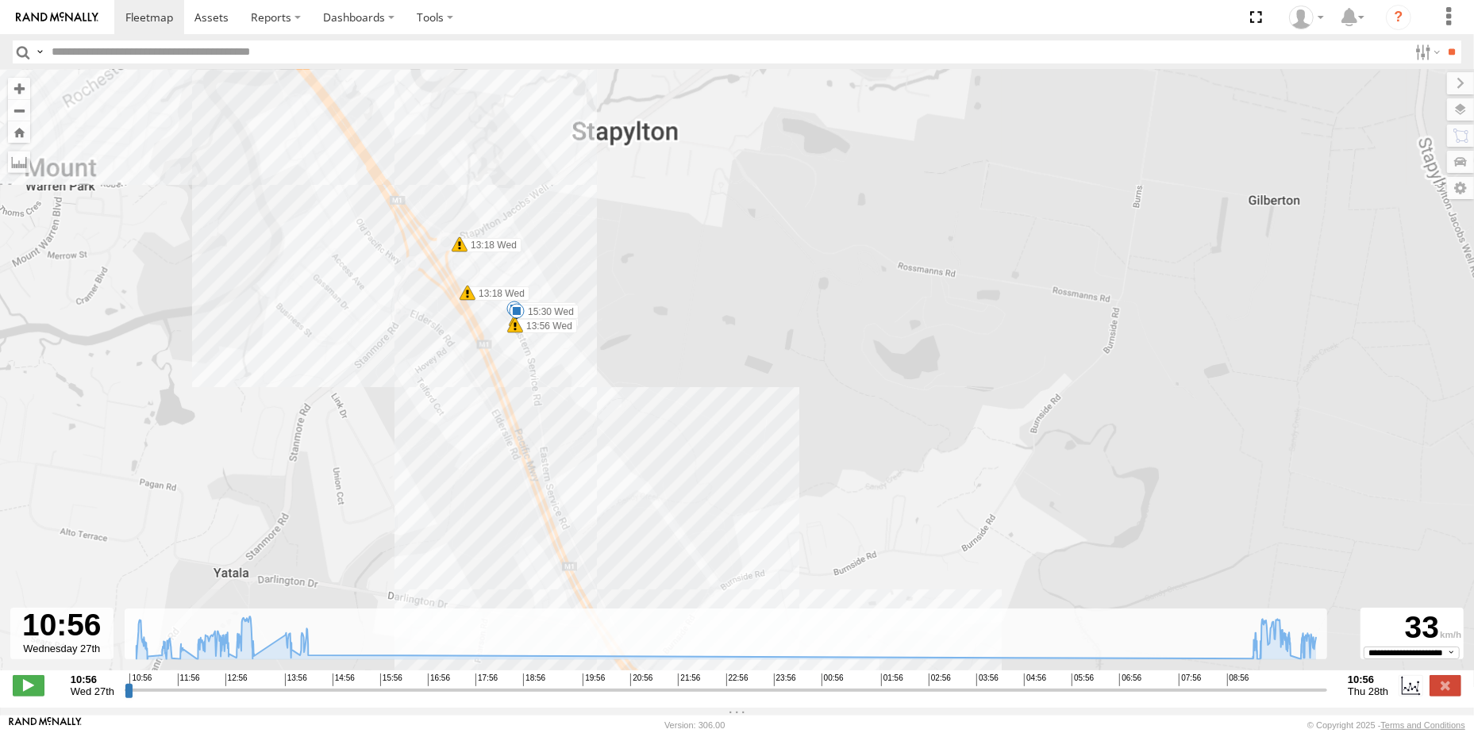
drag, startPoint x: 536, startPoint y: 292, endPoint x: 674, endPoint y: 437, distance: 199.9
click at [673, 436] on div "Old Ford 10:56 Wed 11:12 Wed 11:42 Wed 11:58 Wed 12:37 Wed 12:42 Wed 12:46 Wed …" at bounding box center [737, 379] width 1474 height 618
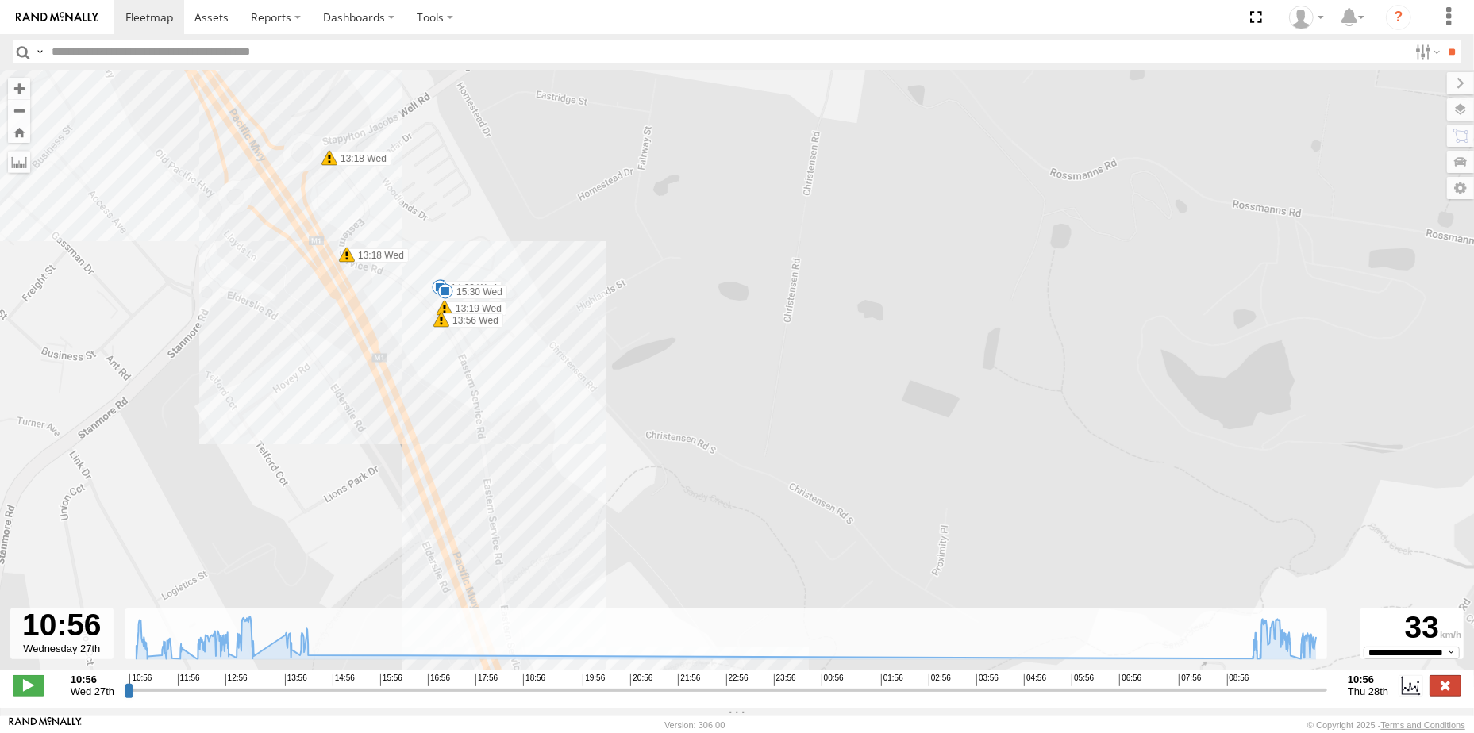
click at [1453, 694] on label at bounding box center [1445, 685] width 32 height 21
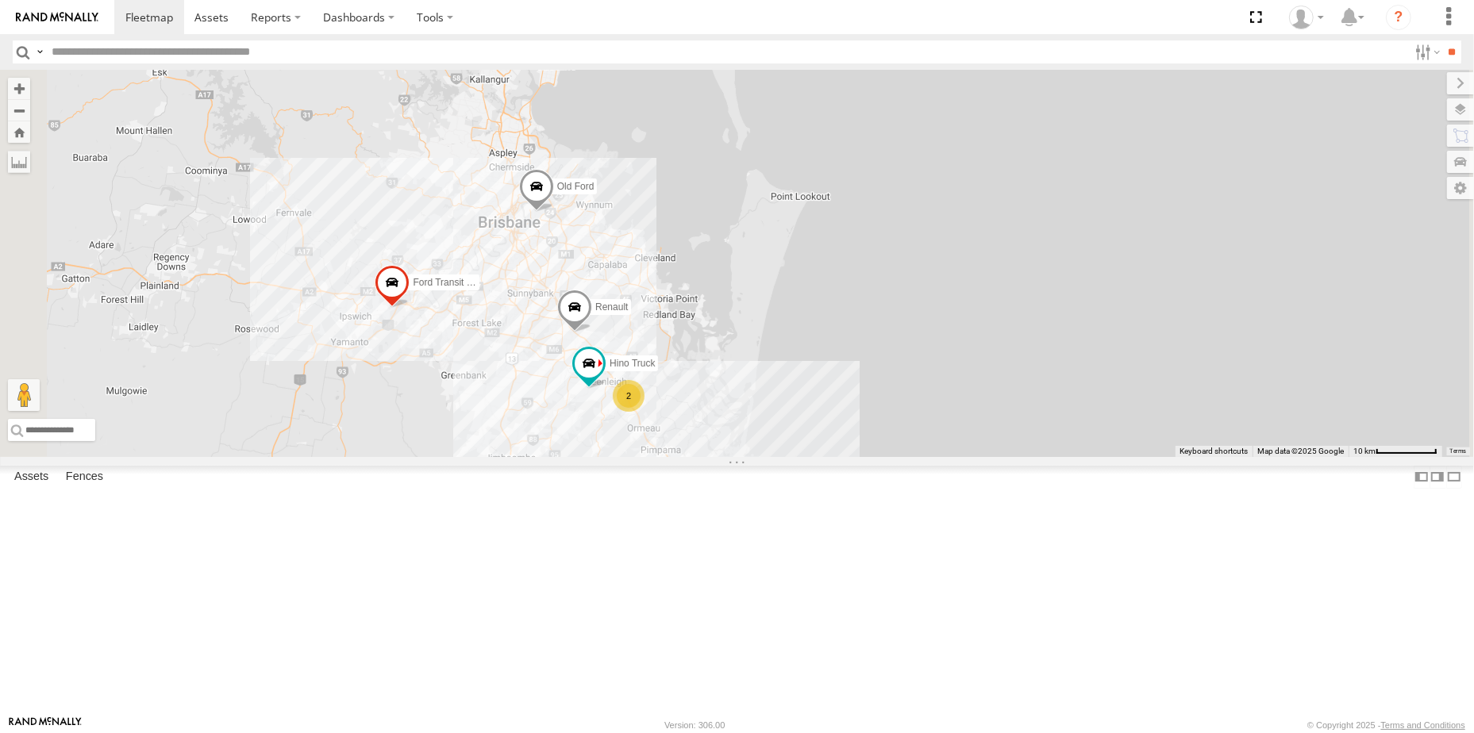
click at [845, 375] on div "Old [PERSON_NAME] Transit (New) Renault Hino Truck 2" at bounding box center [737, 263] width 1474 height 387
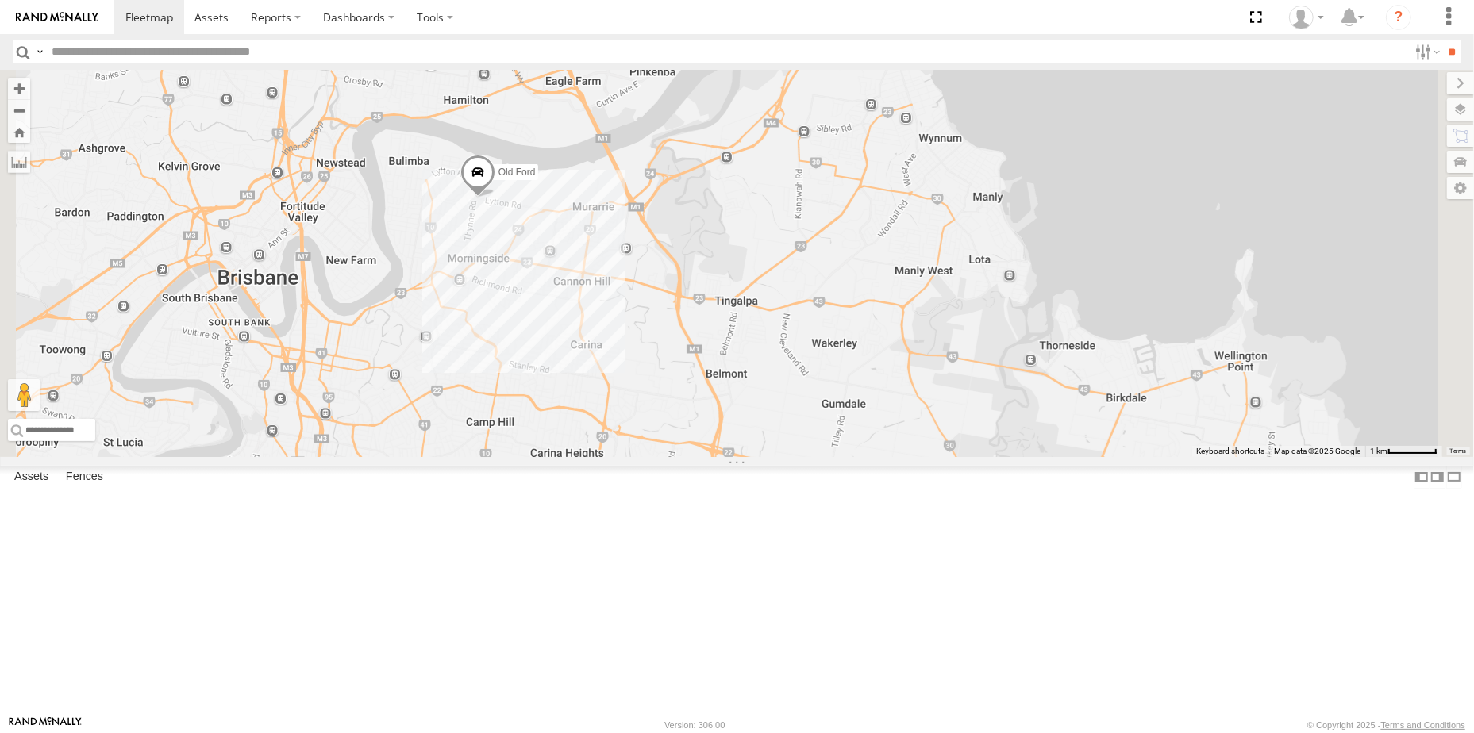
drag, startPoint x: 667, startPoint y: 261, endPoint x: 749, endPoint y: 420, distance: 178.9
click at [748, 417] on div "Old [PERSON_NAME] Transit (New) Renault Hino Truck" at bounding box center [737, 263] width 1474 height 387
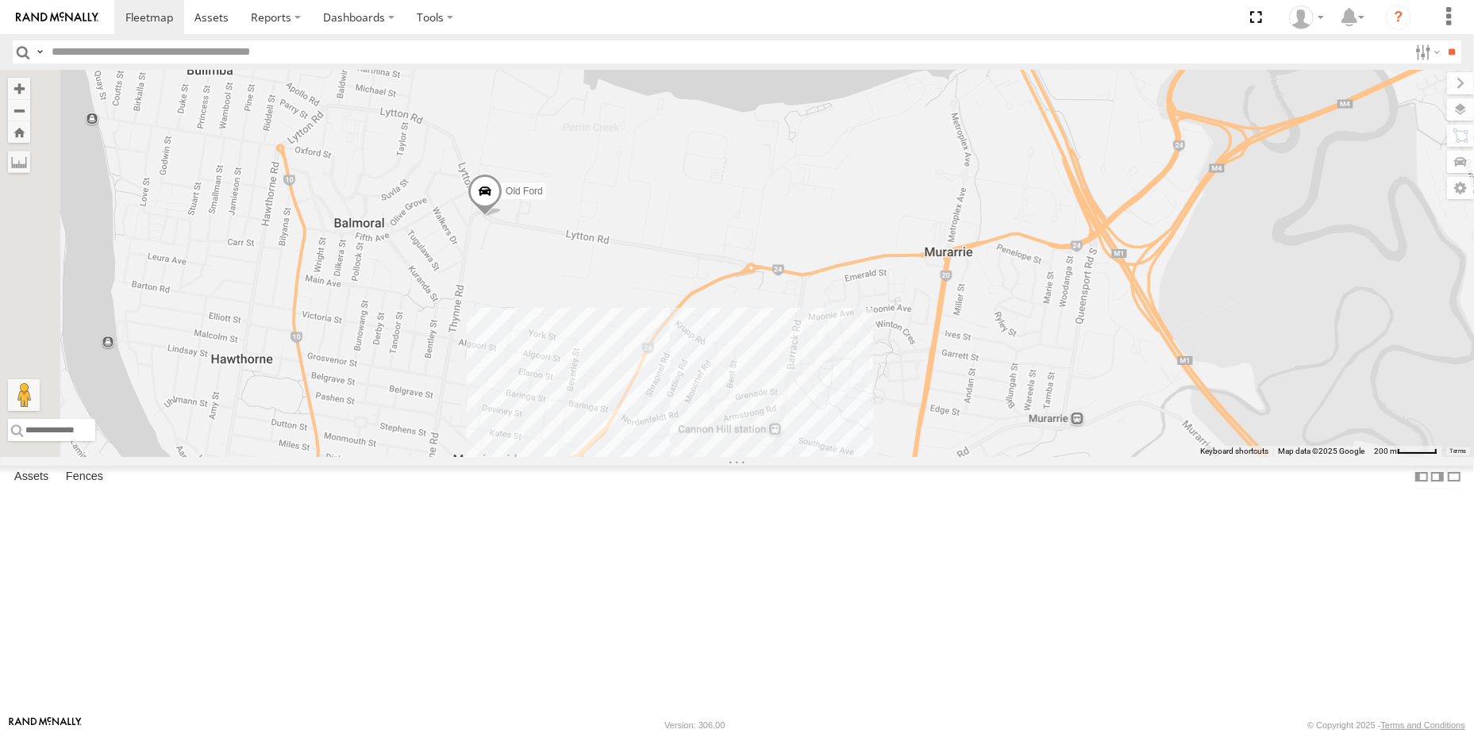
drag, startPoint x: 641, startPoint y: 377, endPoint x: 728, endPoint y: 471, distance: 128.1
click at [727, 457] on div "Old [PERSON_NAME] Transit (New) Renault Hino Truck" at bounding box center [737, 263] width 1474 height 387
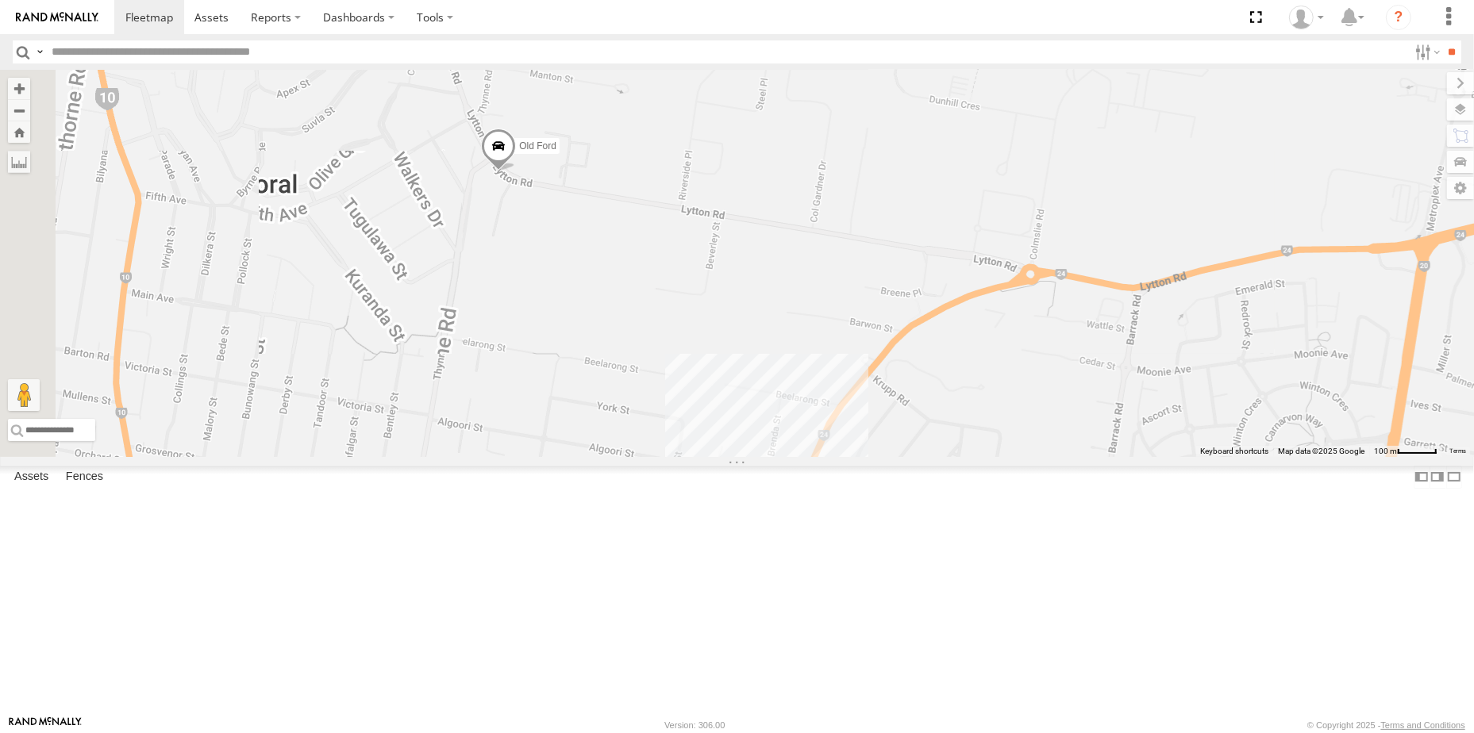
drag, startPoint x: 687, startPoint y: 382, endPoint x: 712, endPoint y: 488, distance: 109.3
click at [711, 457] on div "Old [PERSON_NAME] Transit (New) Renault Hino Truck" at bounding box center [737, 263] width 1474 height 387
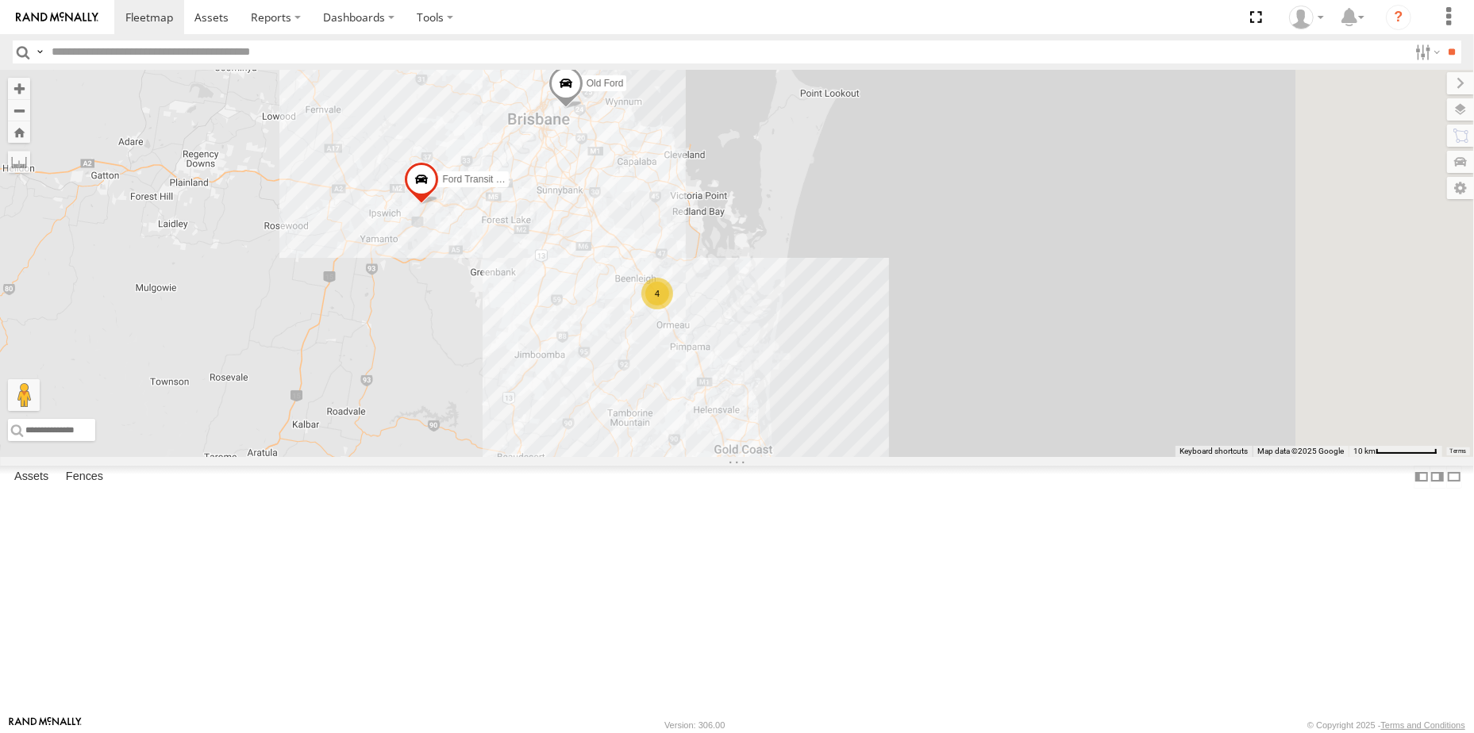
drag, startPoint x: 929, startPoint y: 314, endPoint x: 773, endPoint y: 369, distance: 165.9
click at [774, 370] on div "4 Ford Transit (New) Old Ford Van 5- Renault Master - 052•LI8" at bounding box center [737, 263] width 1474 height 387
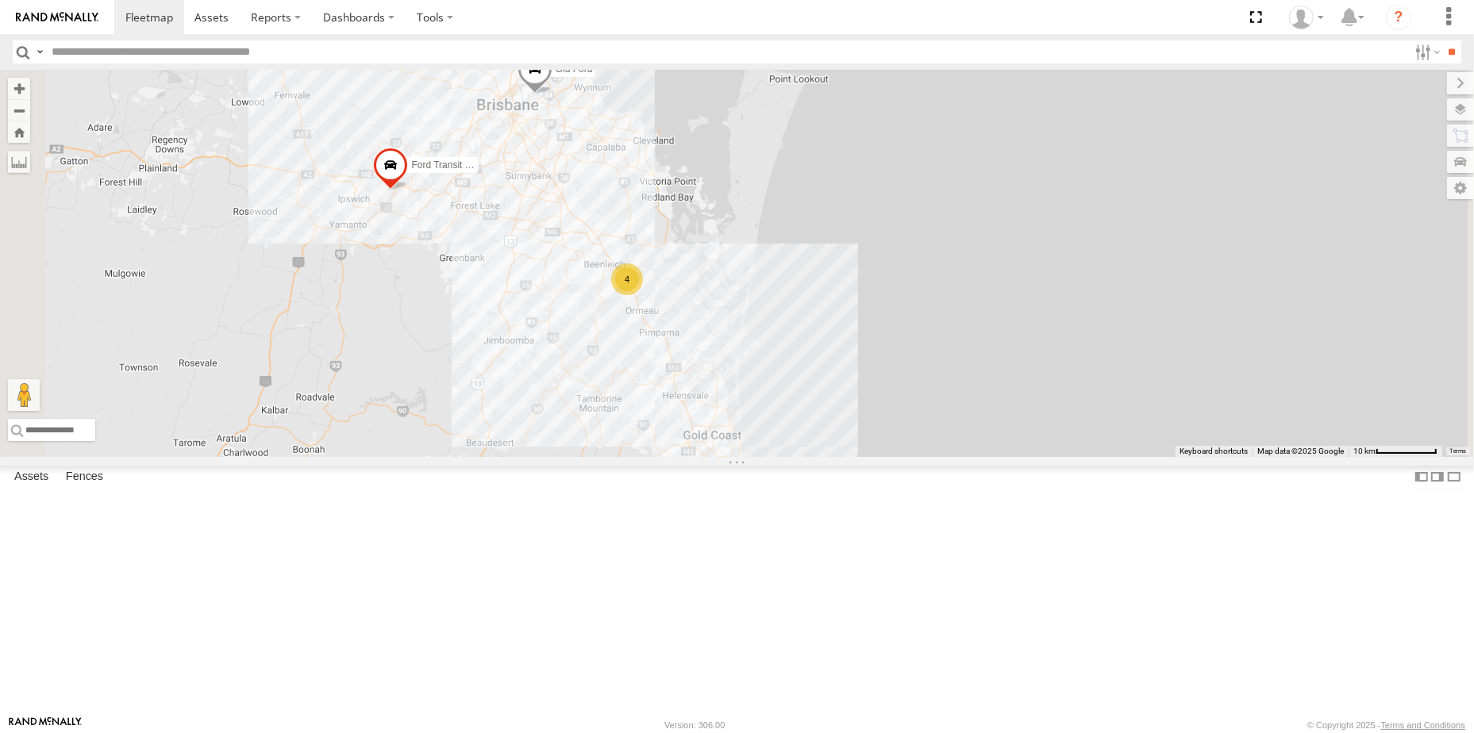
click at [552, 95] on span at bounding box center [534, 73] width 35 height 43
drag, startPoint x: 757, startPoint y: 267, endPoint x: 756, endPoint y: 298, distance: 30.2
click at [756, 298] on div "Ford Transit (New) Old Ford Van 5- Renault Master - 052•LI8 4 Old Ford All Asse…" at bounding box center [737, 263] width 1474 height 387
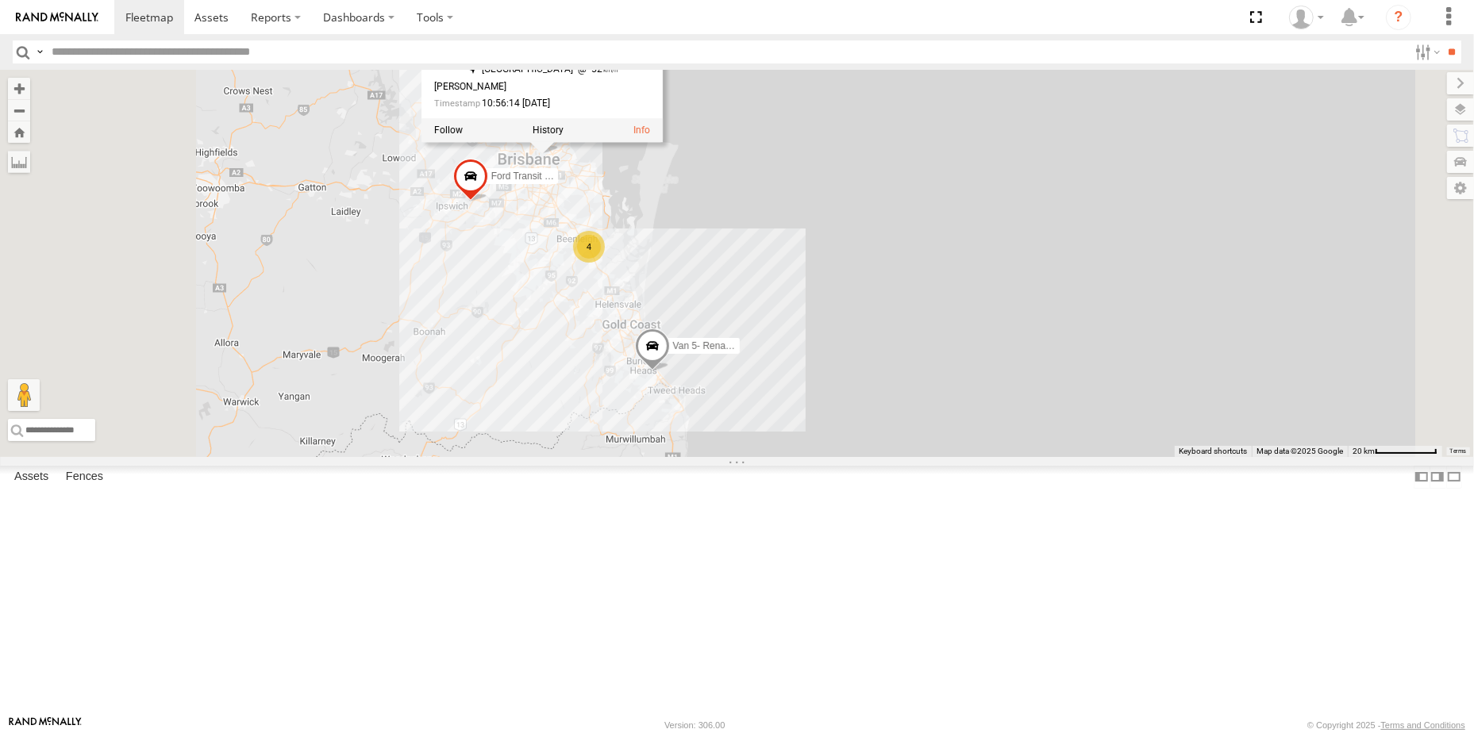
click at [718, 362] on div "Ford Transit (New) Old Ford Van 5- Renault Master - 052•LI8 Old Ford All Assets…" at bounding box center [737, 263] width 1474 height 387
